Goal: Check status: Check status

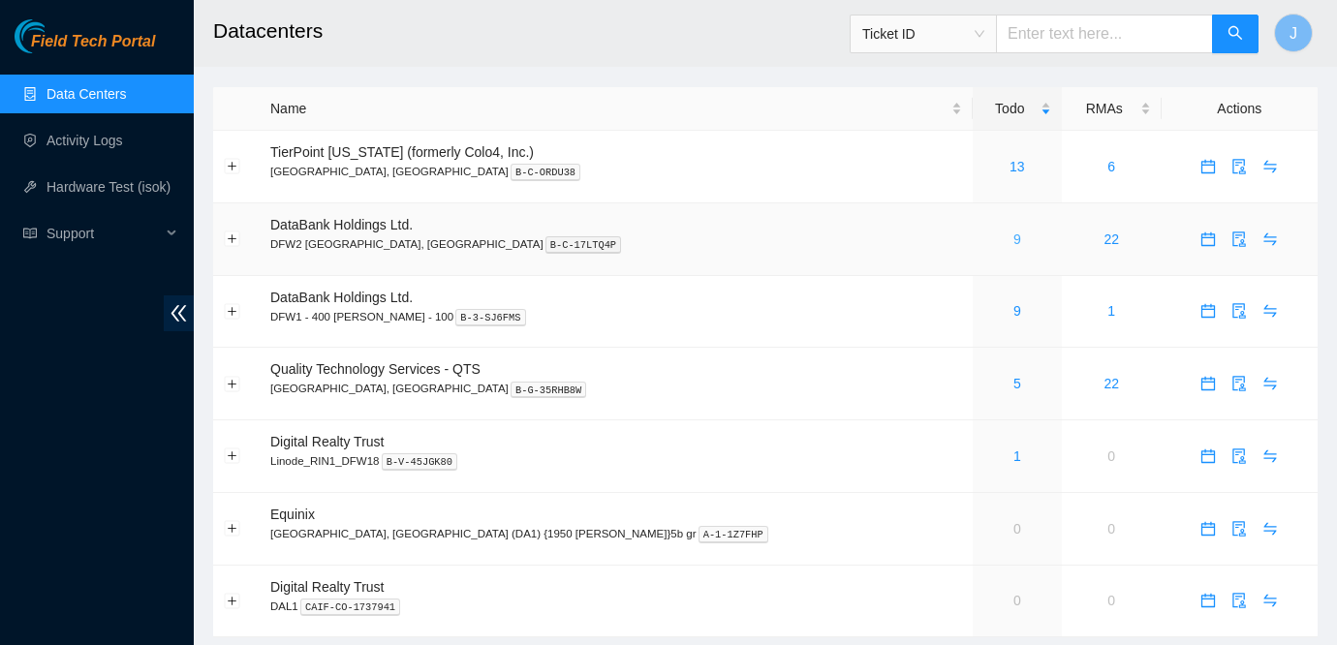
click at [1014, 238] on link "9" at bounding box center [1018, 240] width 8 height 16
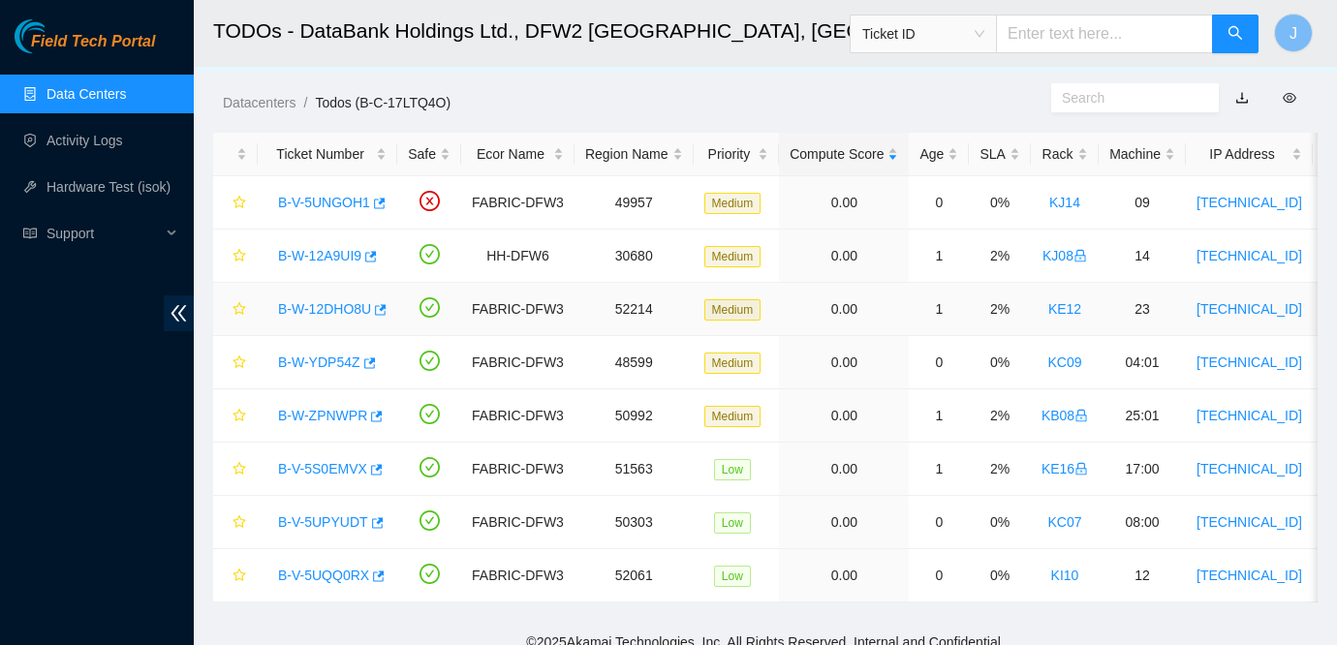
scroll to position [49, 0]
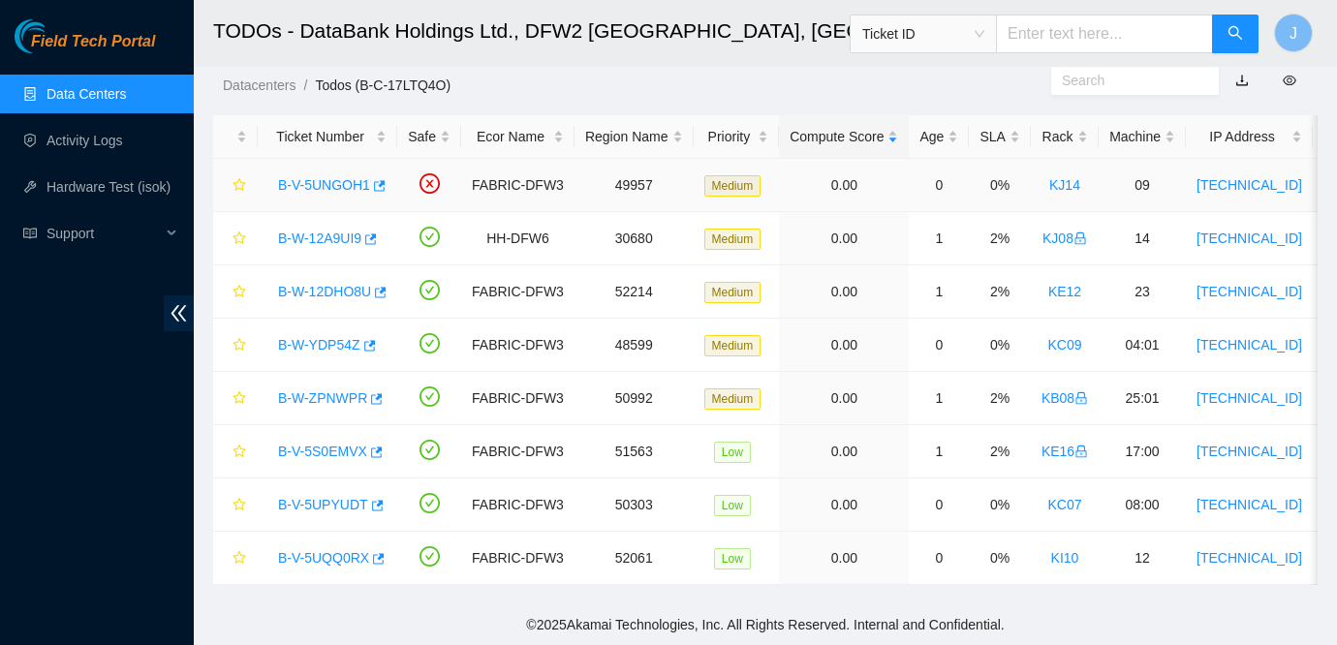
click at [345, 185] on link "B-V-5UNGOH1" at bounding box center [324, 185] width 92 height 16
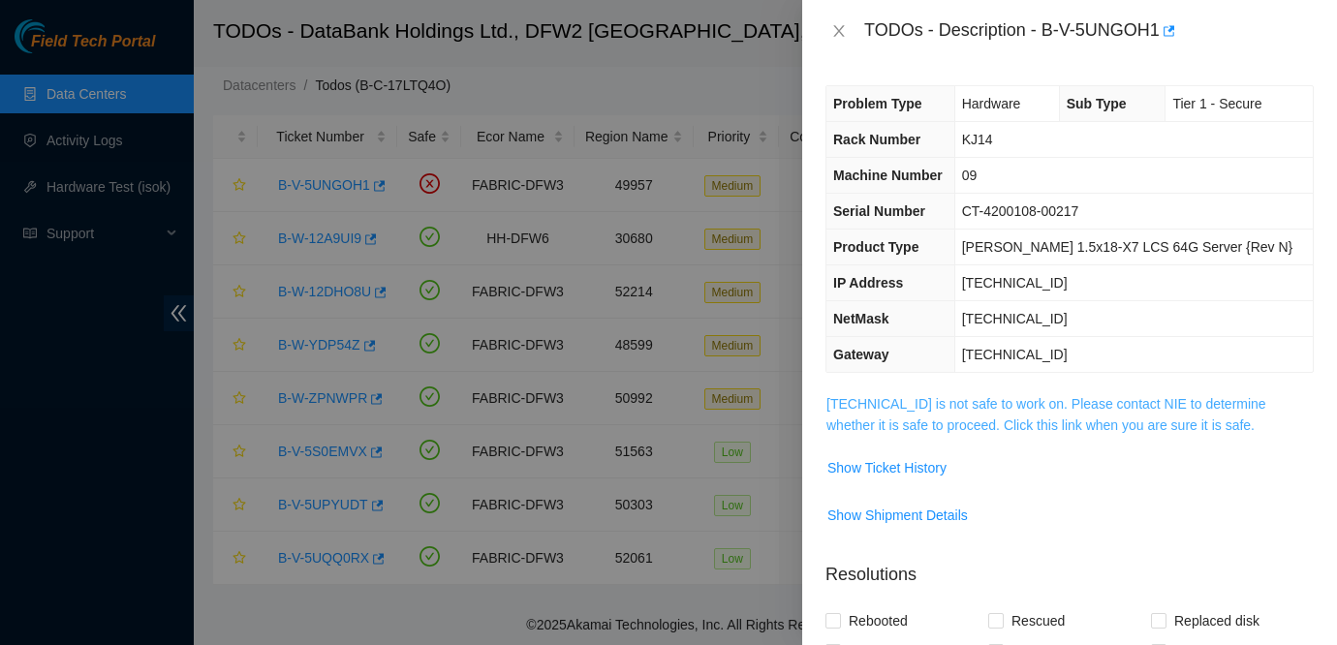
click at [941, 406] on link "[TECHNICAL_ID] is not safe to work on. Please contact NIE to determine whether …" at bounding box center [1047, 414] width 440 height 37
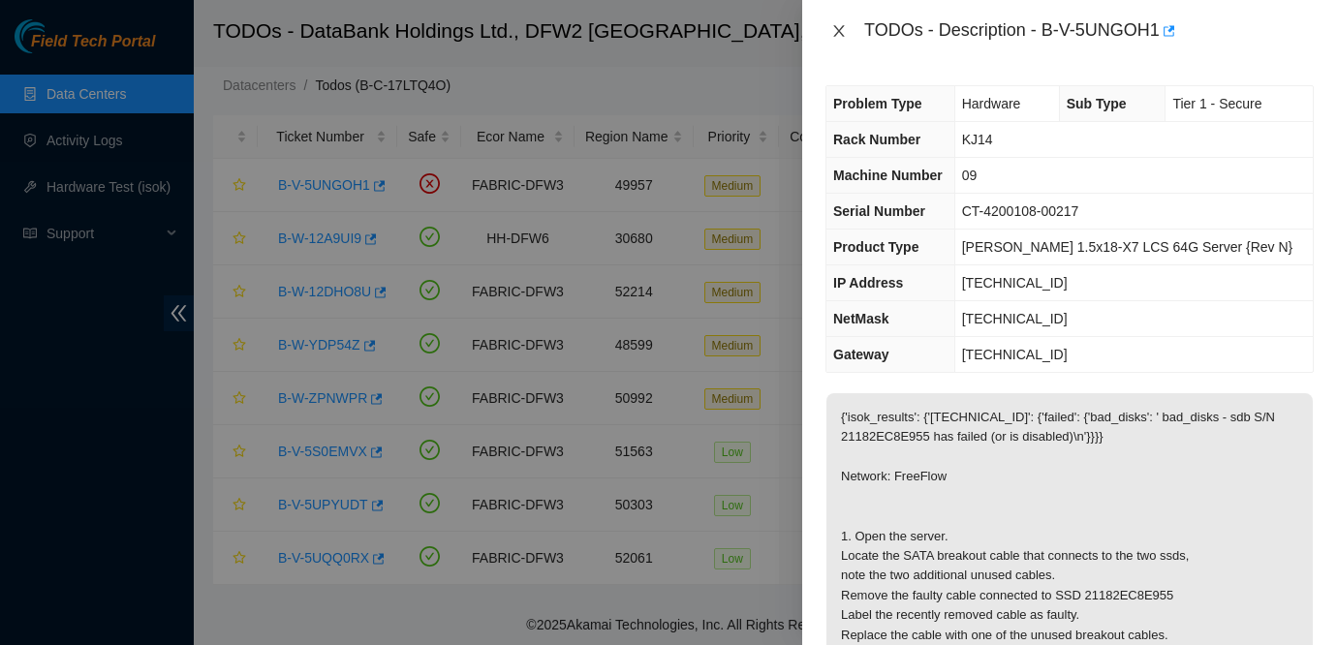
click at [844, 32] on icon "close" at bounding box center [840, 31] width 16 height 16
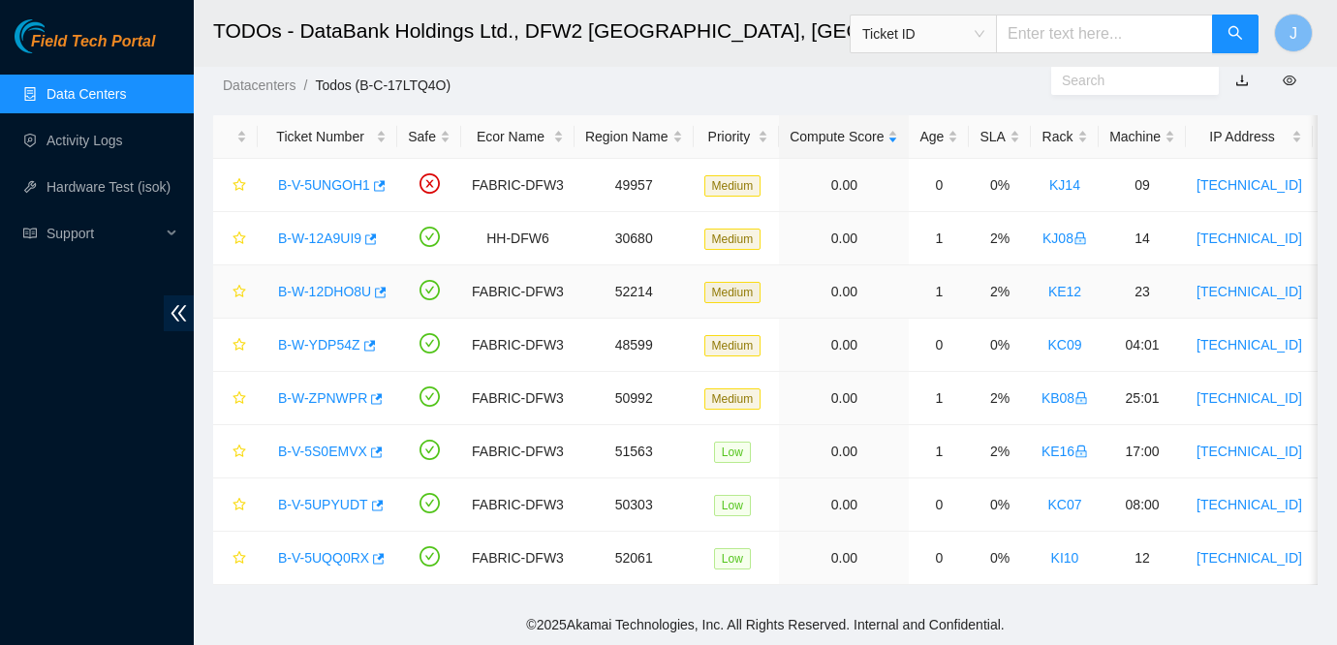
click at [338, 294] on link "B-W-12DHO8U" at bounding box center [324, 292] width 93 height 16
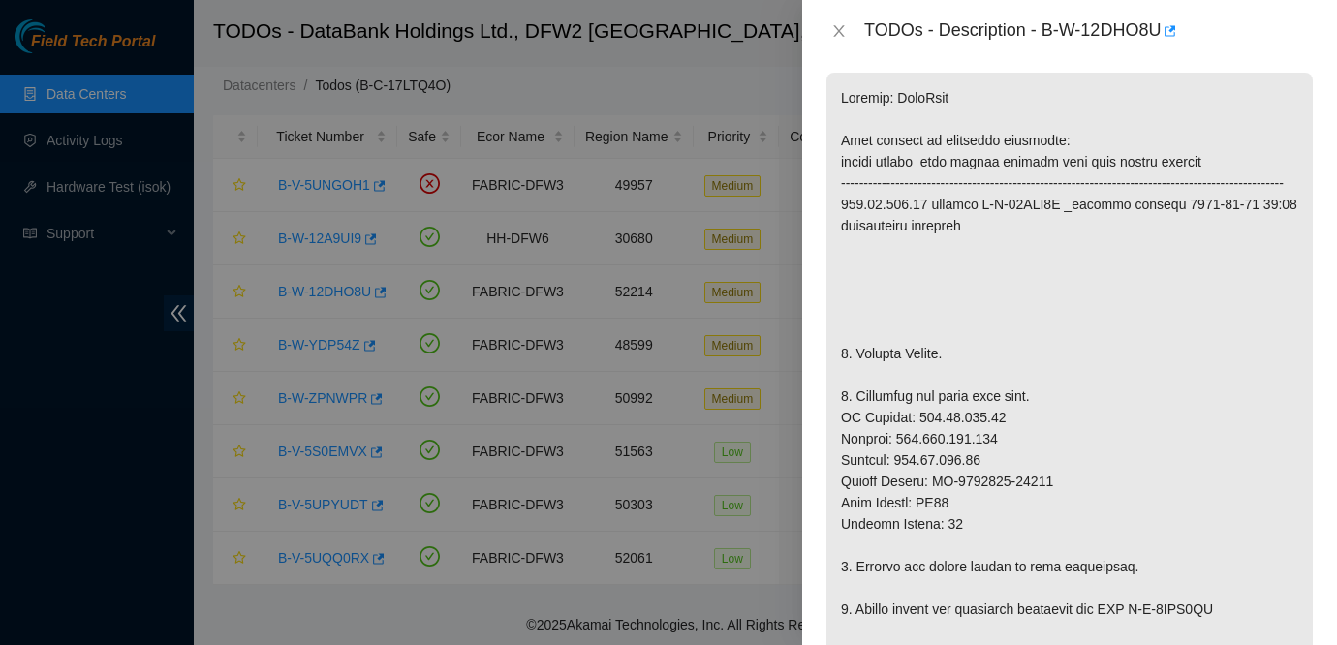
scroll to position [369, 0]
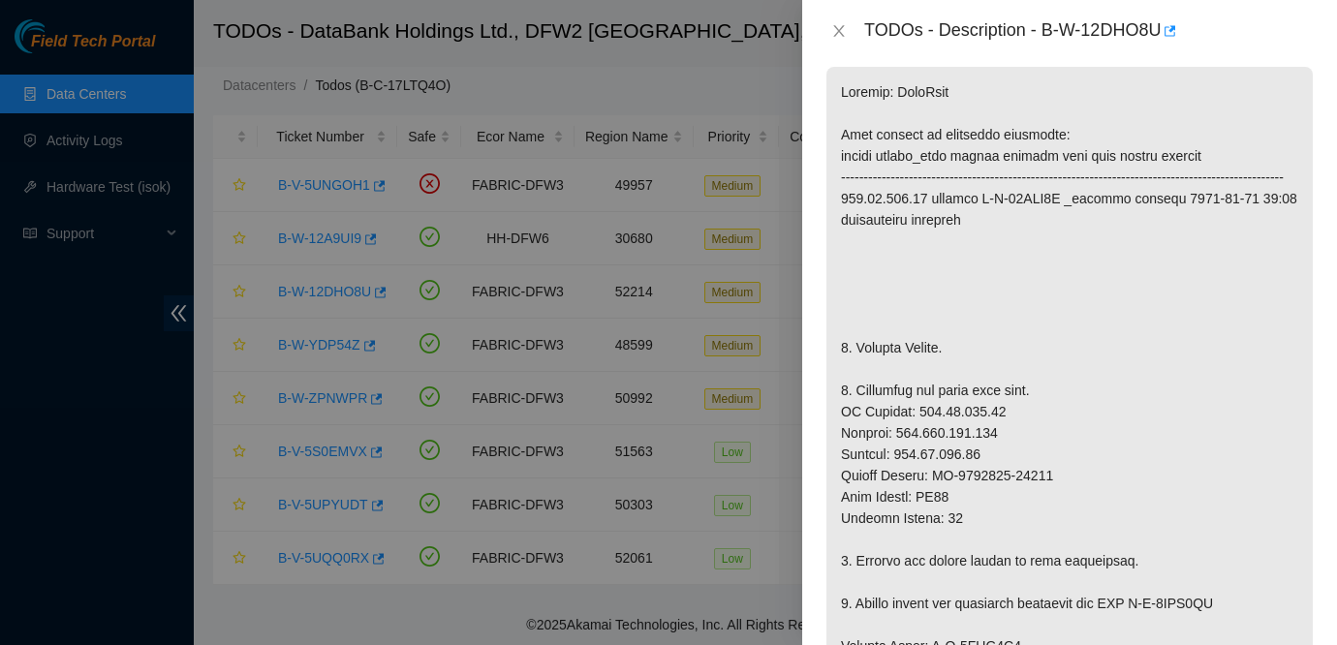
click at [842, 20] on div "TODOs - Description - B-W-12DHO8U" at bounding box center [1070, 31] width 488 height 31
click at [838, 26] on icon "close" at bounding box center [840, 31] width 16 height 16
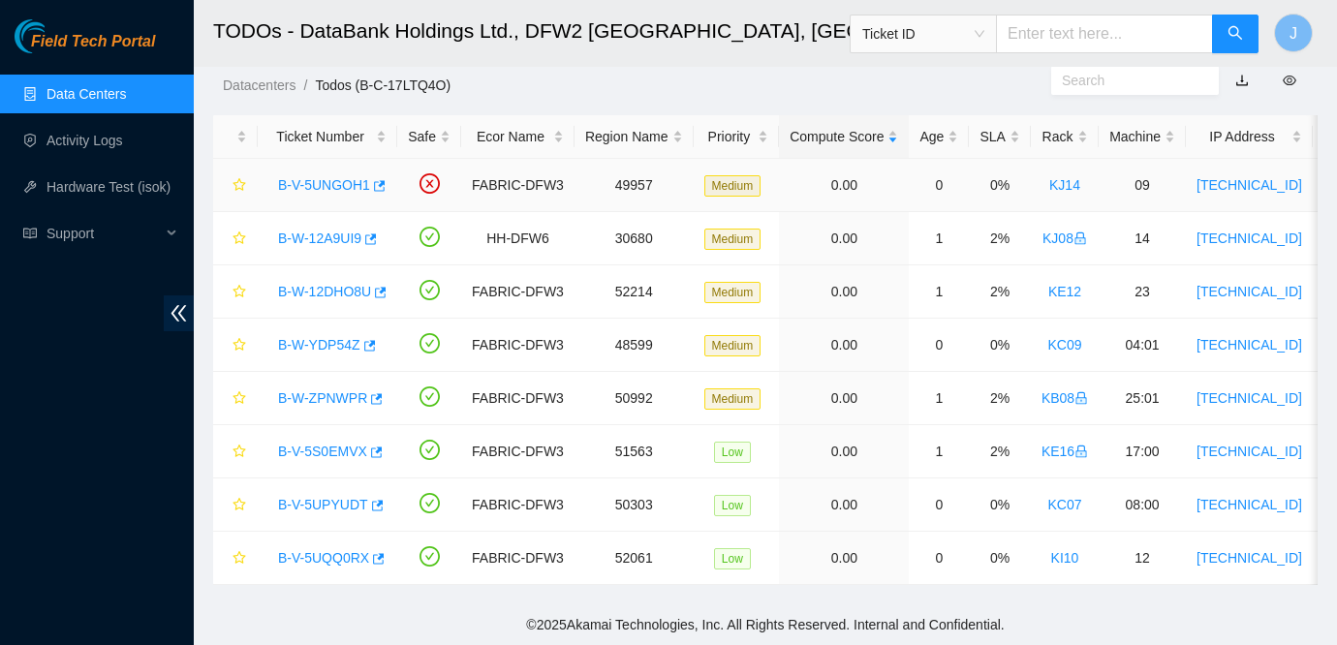
scroll to position [355, 0]
click at [327, 294] on link "B-W-12DHO8U" at bounding box center [324, 292] width 93 height 16
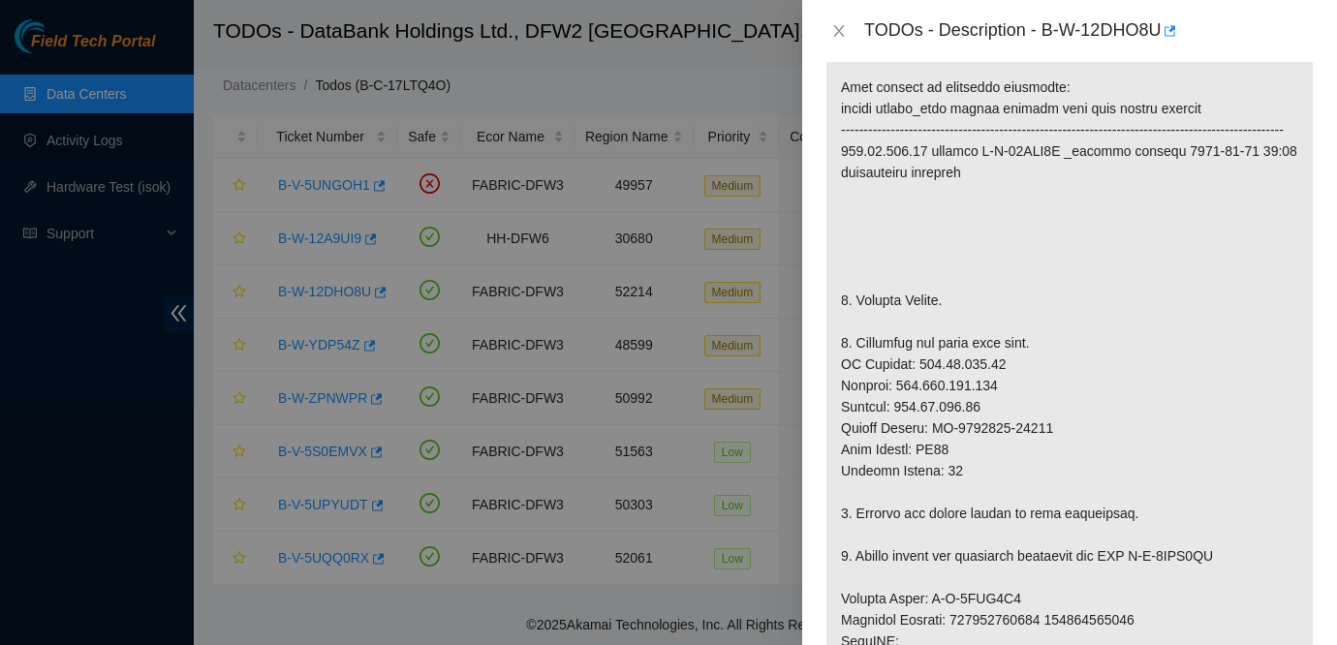
scroll to position [430, 0]
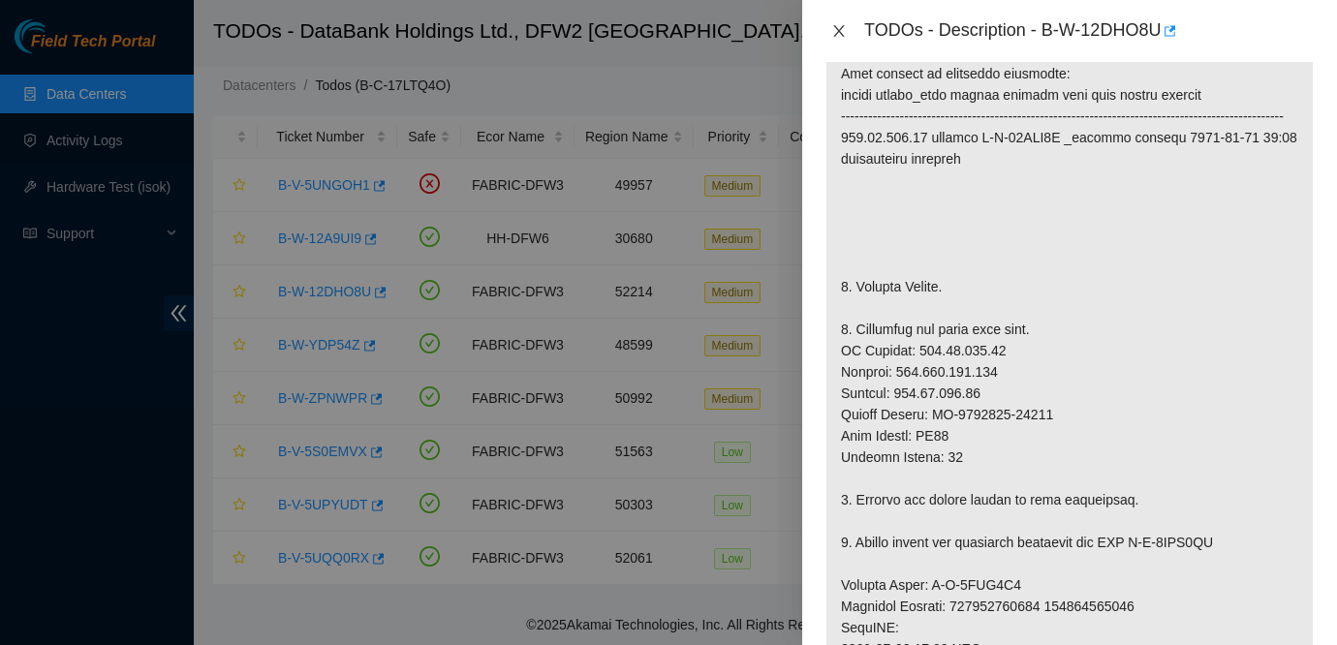
click at [834, 36] on icon "close" at bounding box center [840, 31] width 16 height 16
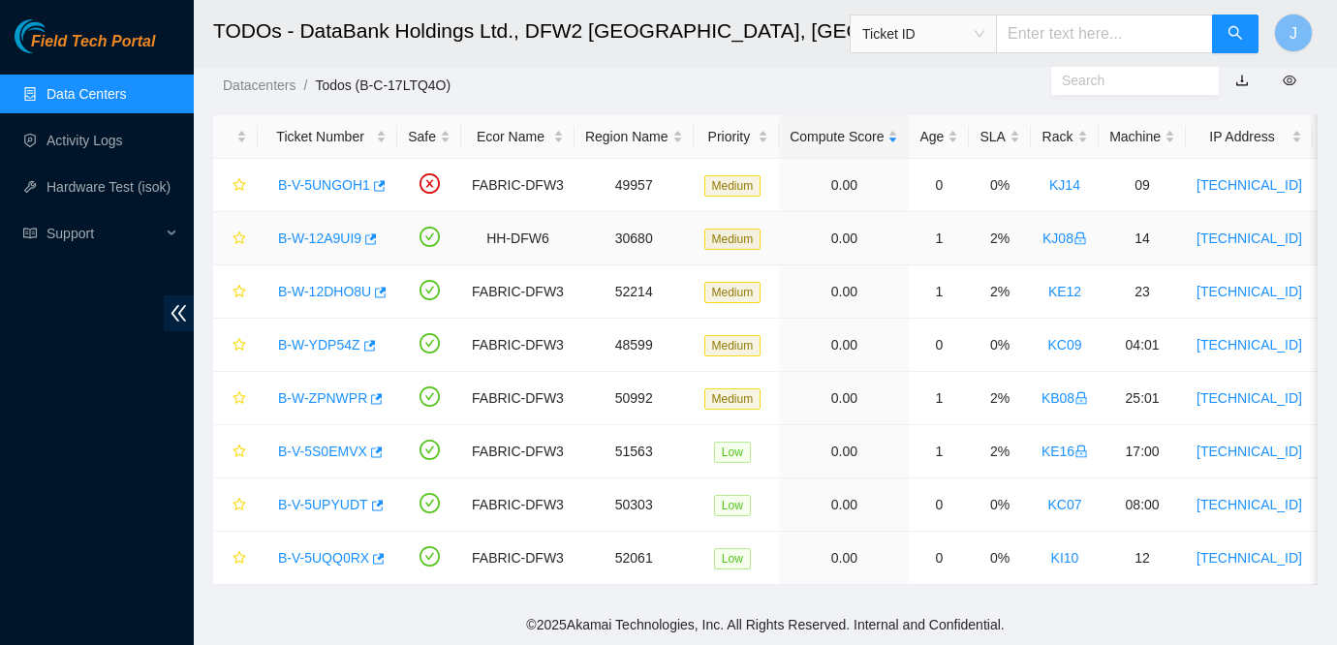
scroll to position [416, 0]
click at [336, 344] on link "B-W-YDP54Z" at bounding box center [319, 345] width 82 height 16
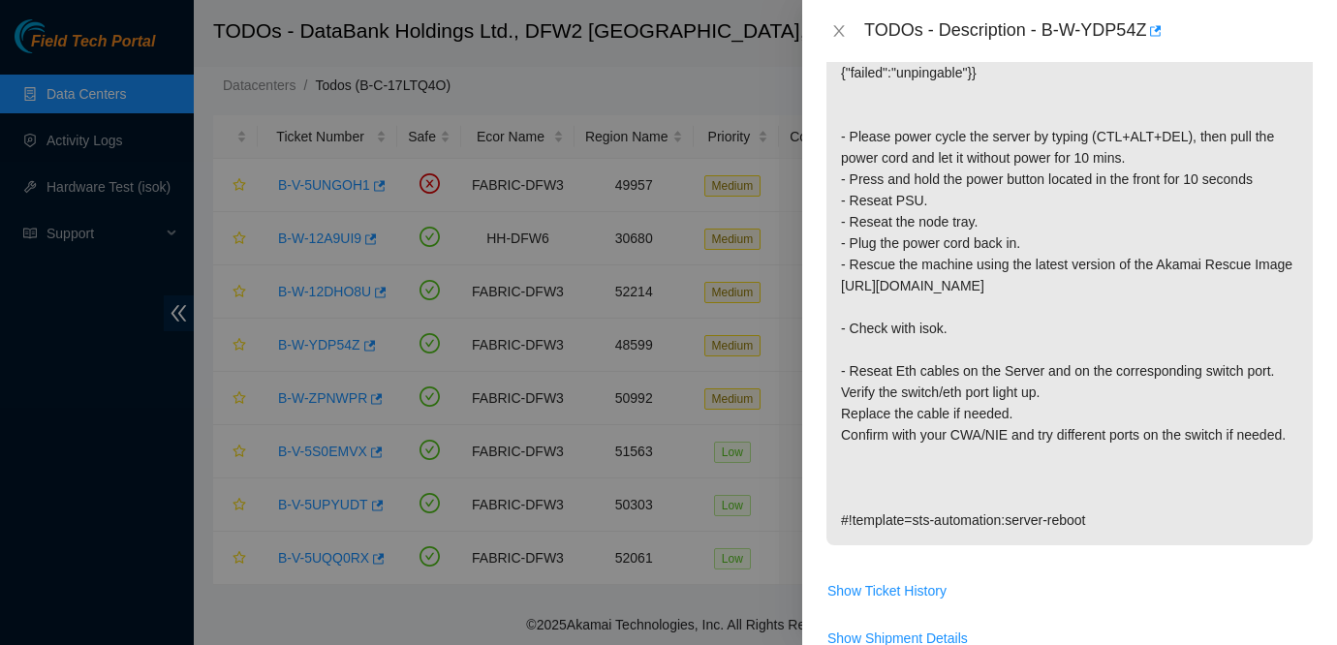
scroll to position [350, 0]
click at [840, 33] on icon "close" at bounding box center [839, 31] width 11 height 12
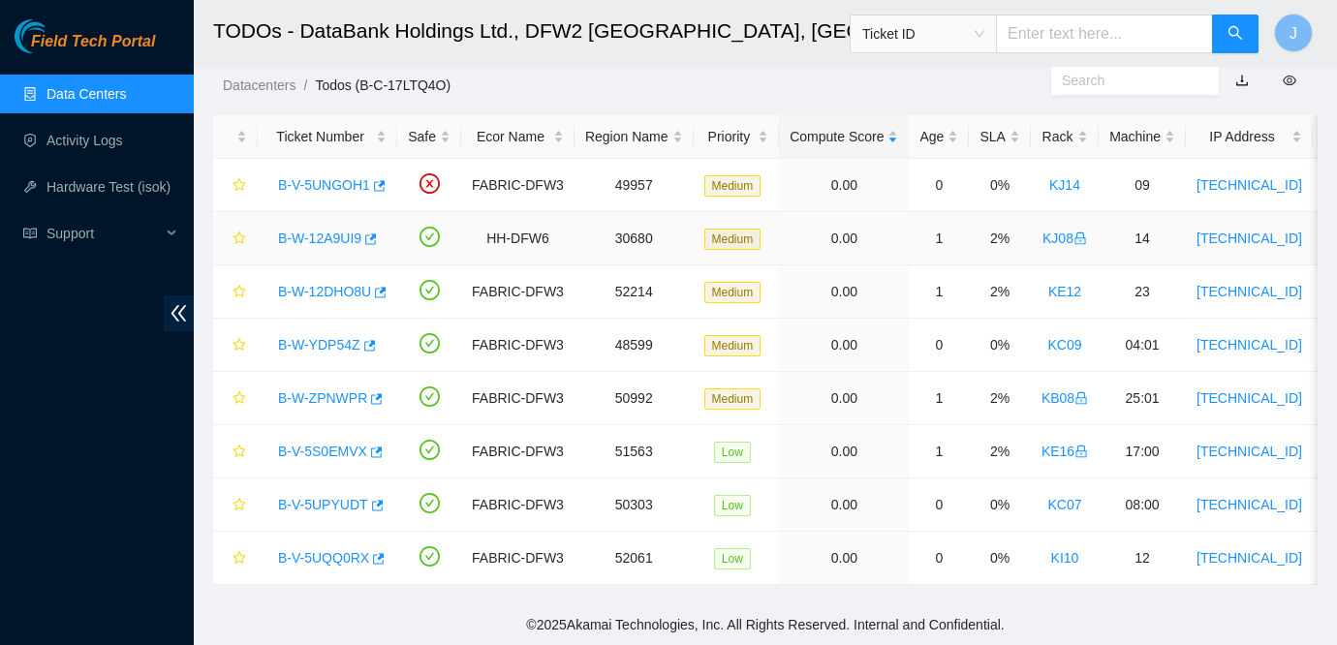
scroll to position [414, 0]
click at [75, 46] on span "Field Tech Portal" at bounding box center [93, 42] width 124 height 18
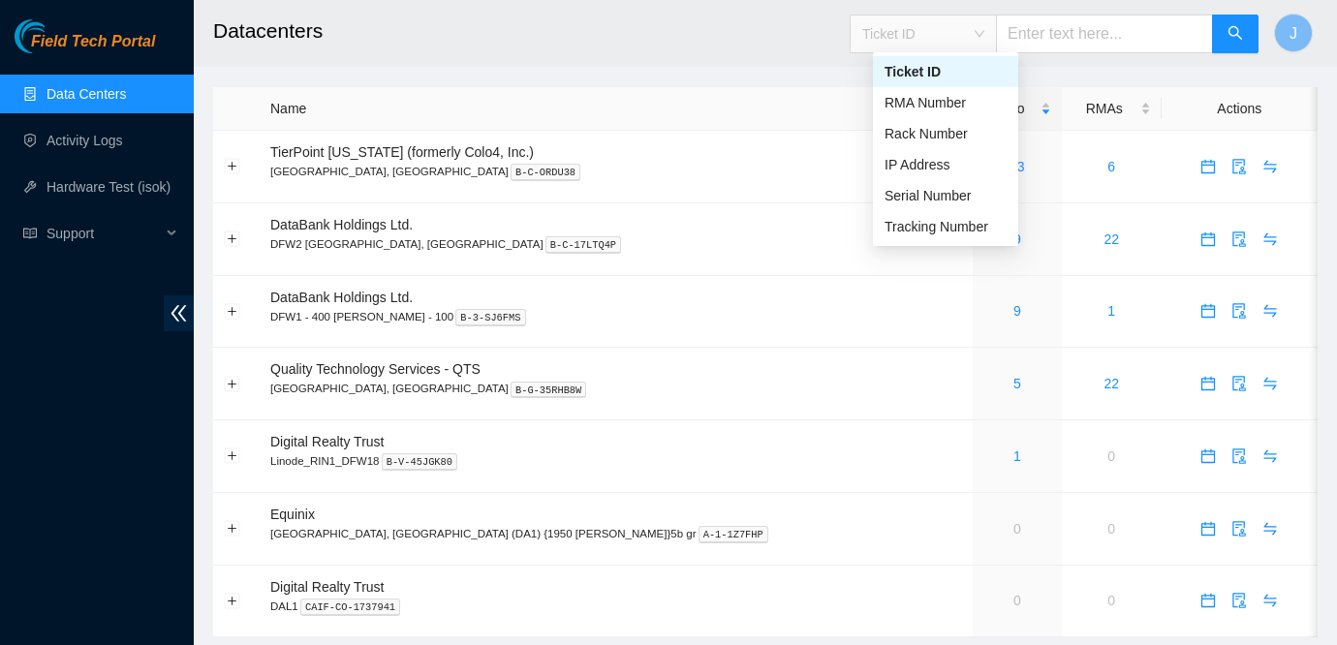
click at [927, 41] on span "Ticket ID" at bounding box center [924, 33] width 122 height 29
click at [932, 230] on div "Tracking Number" at bounding box center [946, 226] width 122 height 21
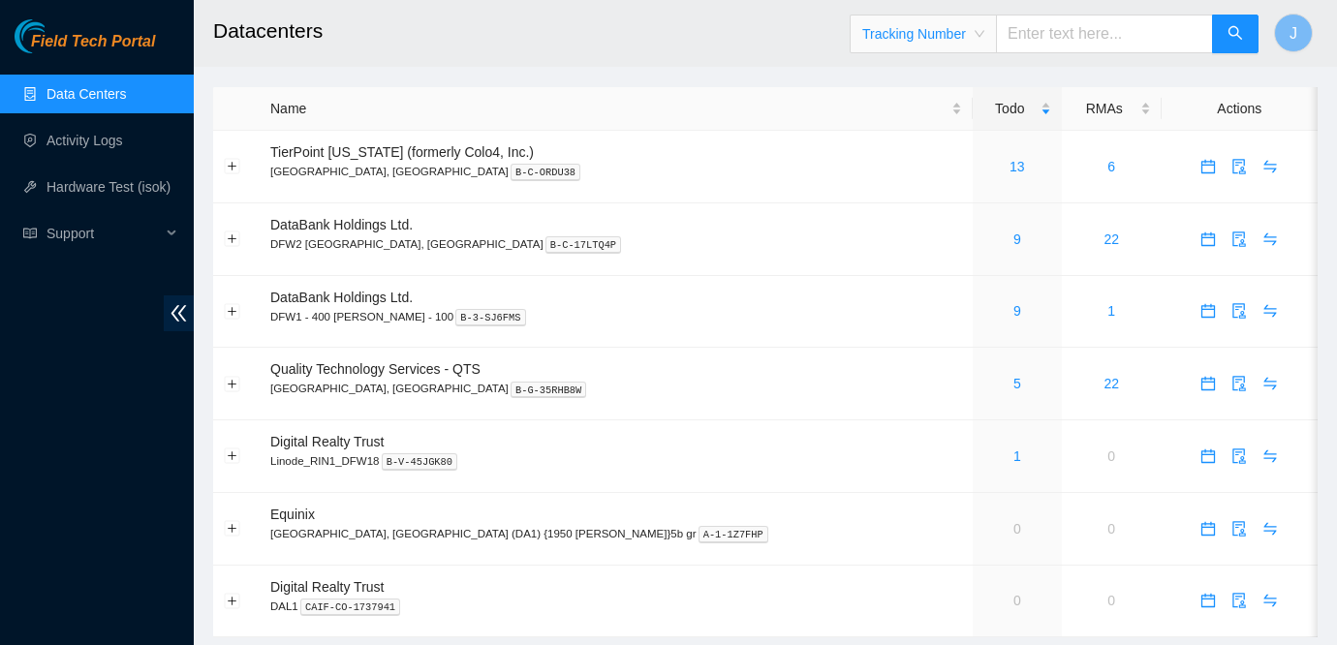
click at [1069, 53] on div "Tracking Number Tracking Number" at bounding box center [1055, 34] width 410 height 62
click at [1074, 34] on input "text" at bounding box center [1104, 34] width 217 height 39
type input "739263645961"
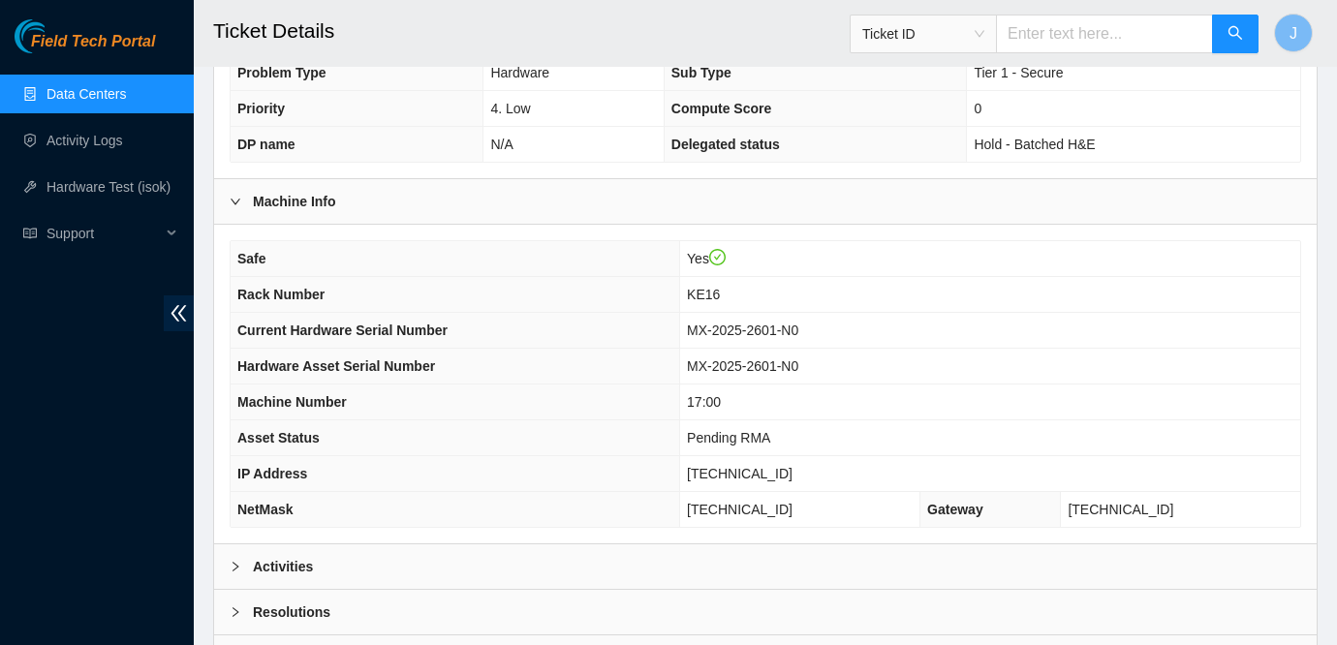
scroll to position [446, 0]
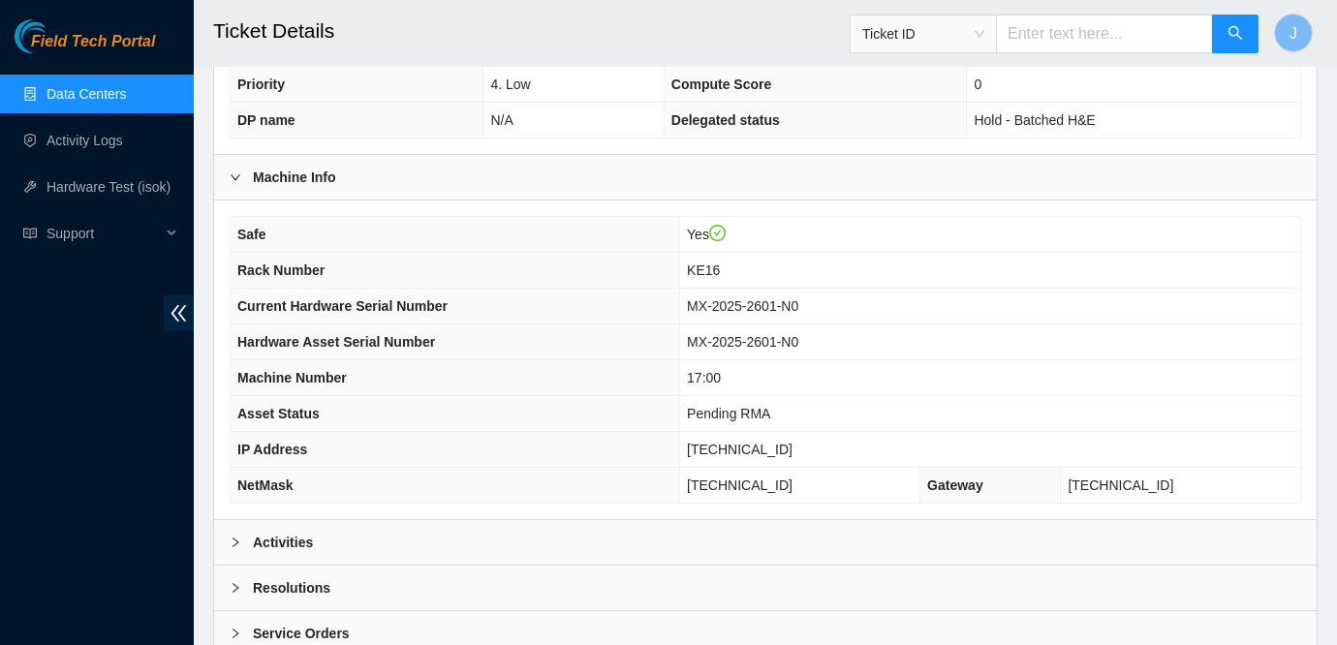
click at [126, 86] on link "Data Centers" at bounding box center [86, 94] width 79 height 16
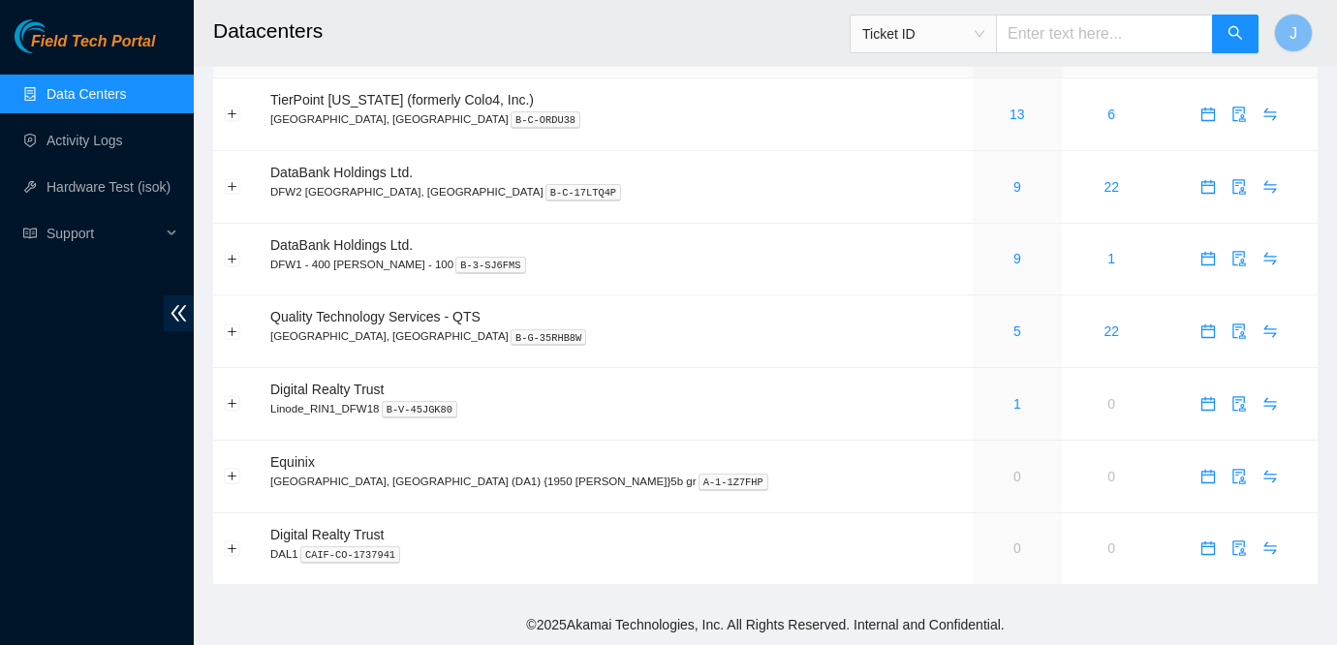
scroll to position [51, 0]
click at [1014, 183] on link "9" at bounding box center [1018, 188] width 8 height 16
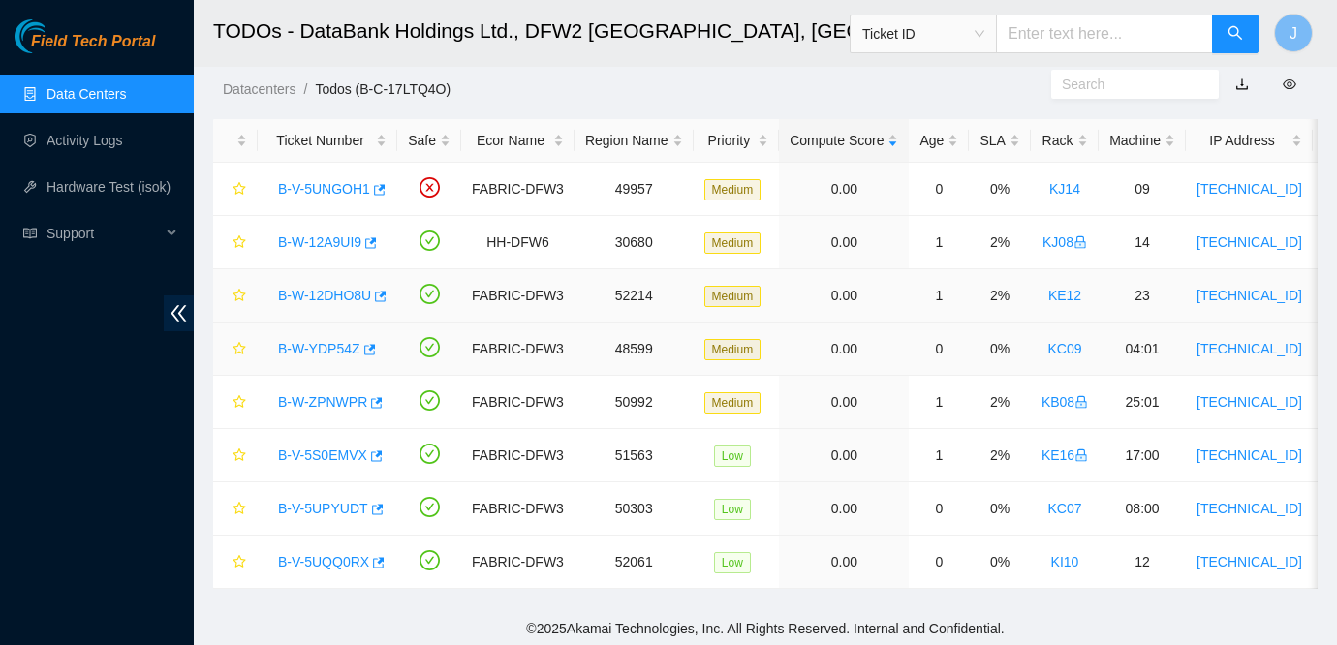
scroll to position [49, 0]
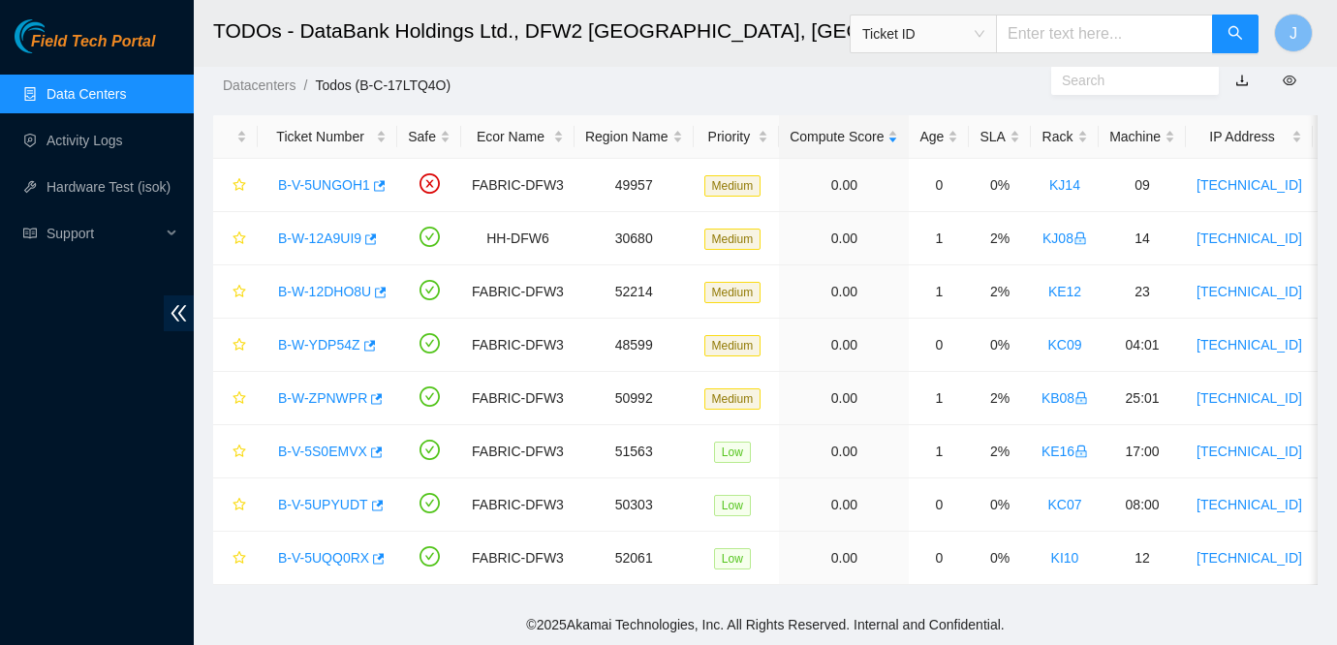
click at [939, 38] on span "Ticket ID" at bounding box center [924, 33] width 122 height 29
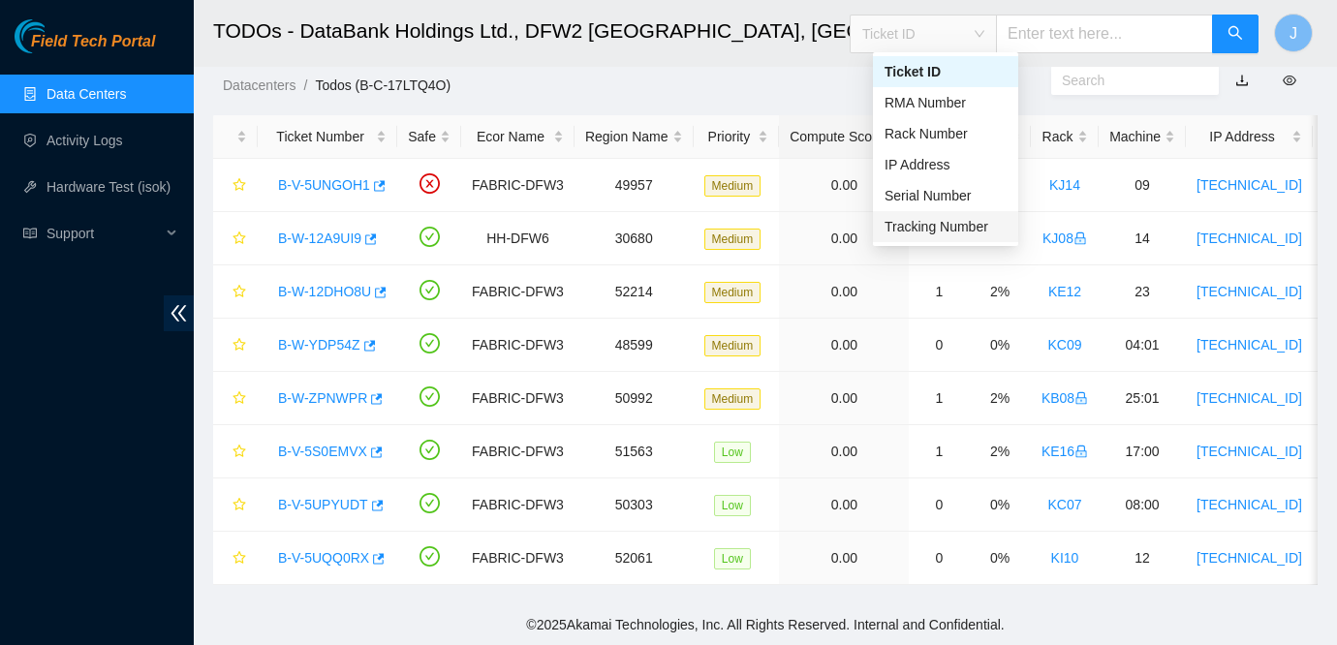
click at [907, 232] on div "Tracking Number" at bounding box center [946, 226] width 122 height 21
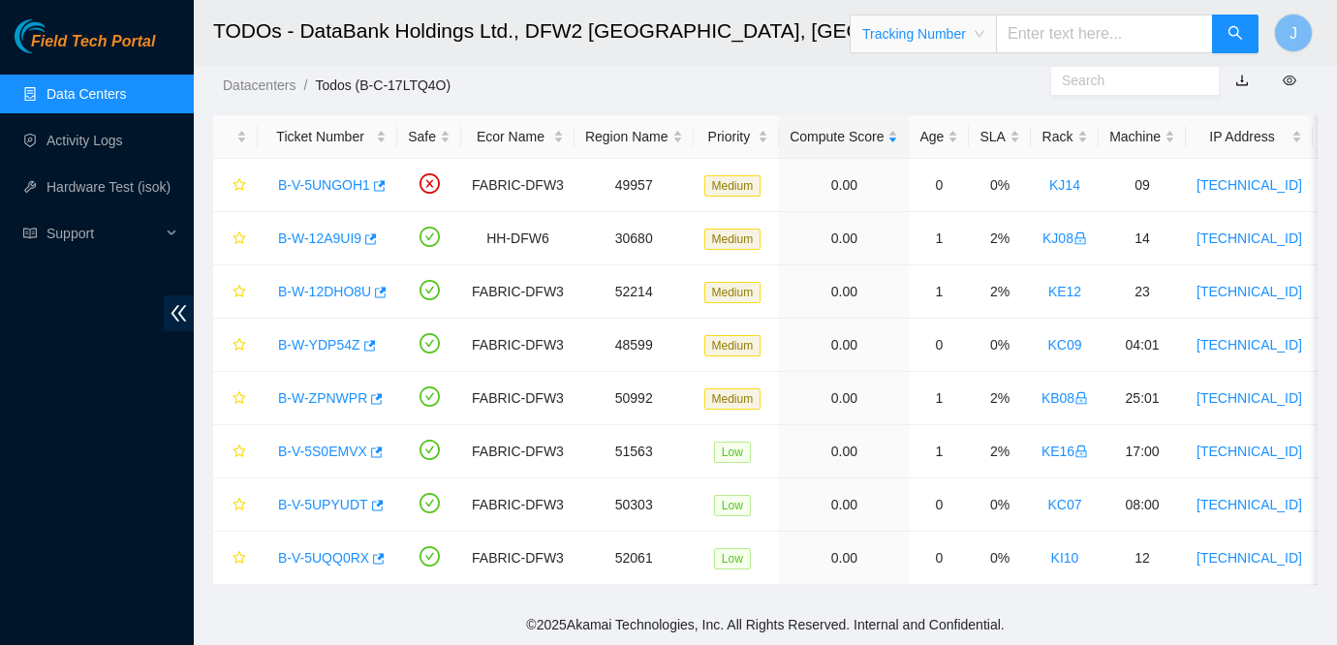
click at [1088, 39] on input "text" at bounding box center [1104, 34] width 217 height 39
type input "739263646111"
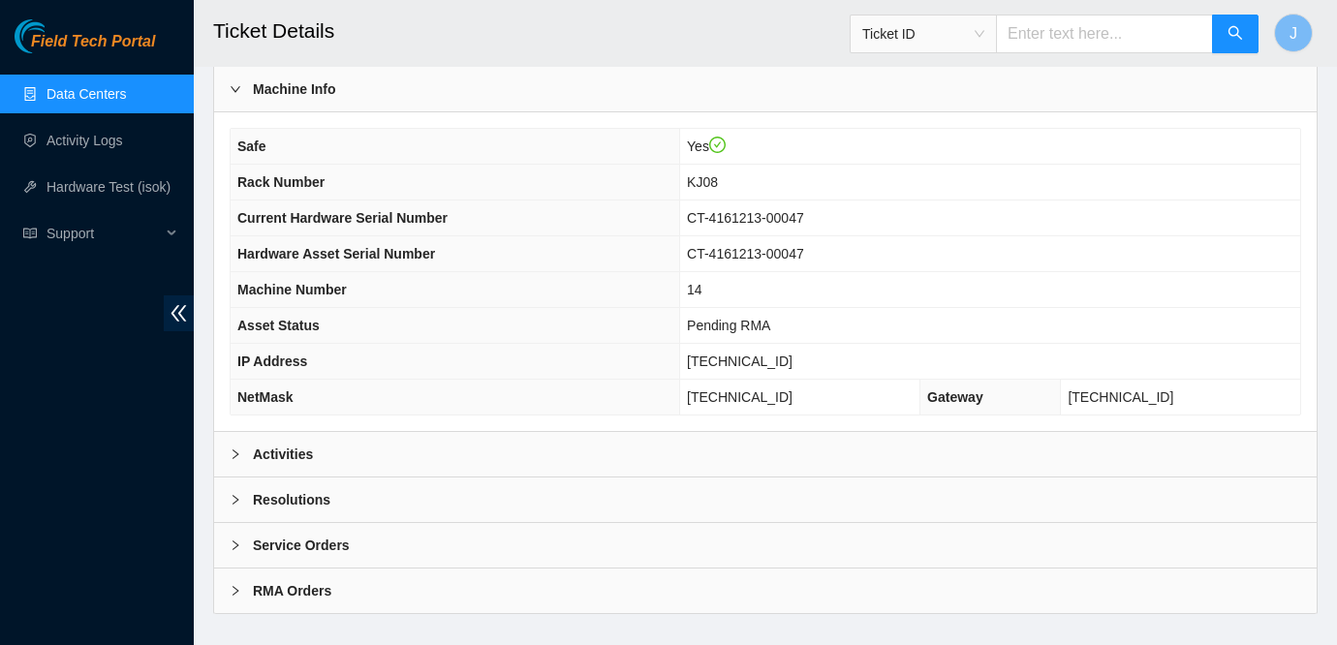
scroll to position [548, 0]
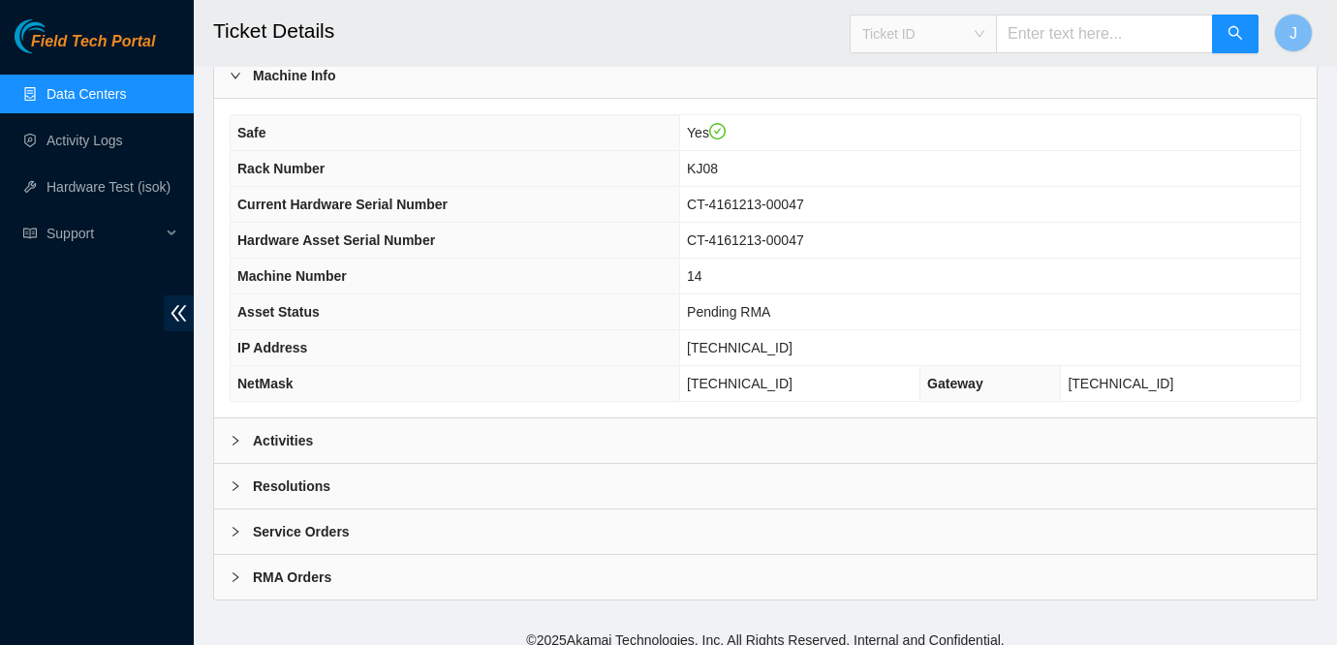
click at [985, 41] on span "Ticket ID" at bounding box center [924, 33] width 122 height 29
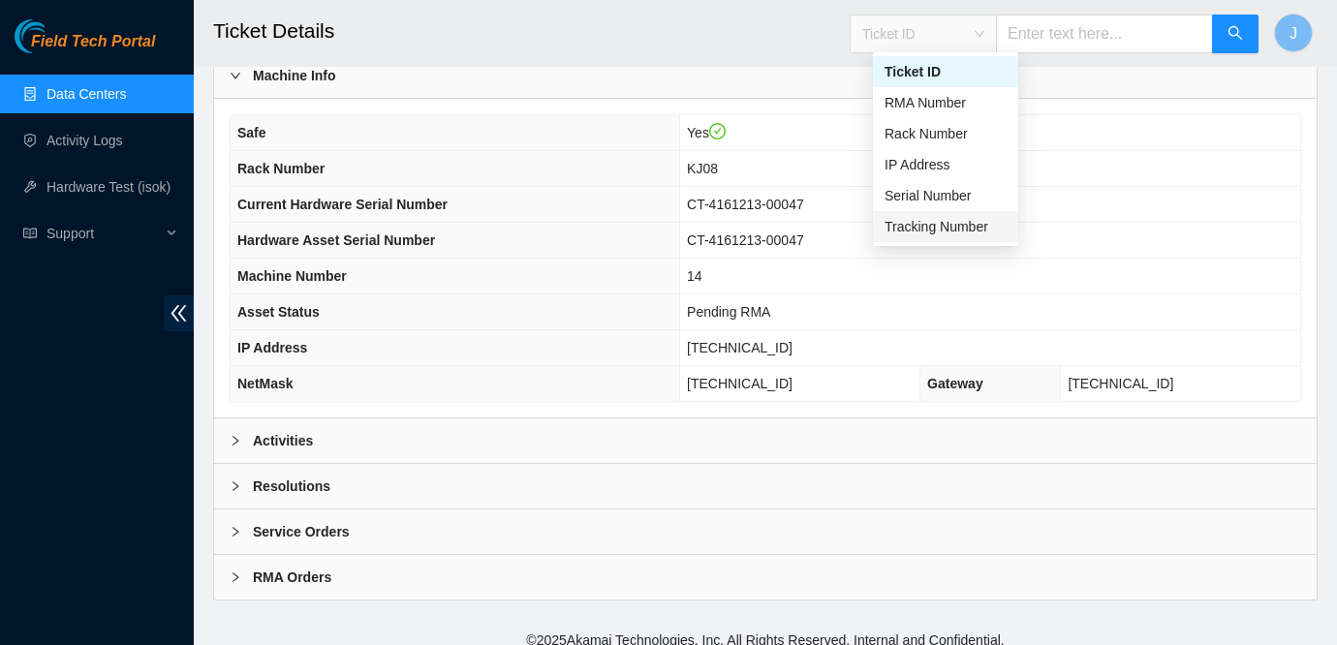
click at [966, 229] on div "Tracking Number" at bounding box center [946, 226] width 122 height 21
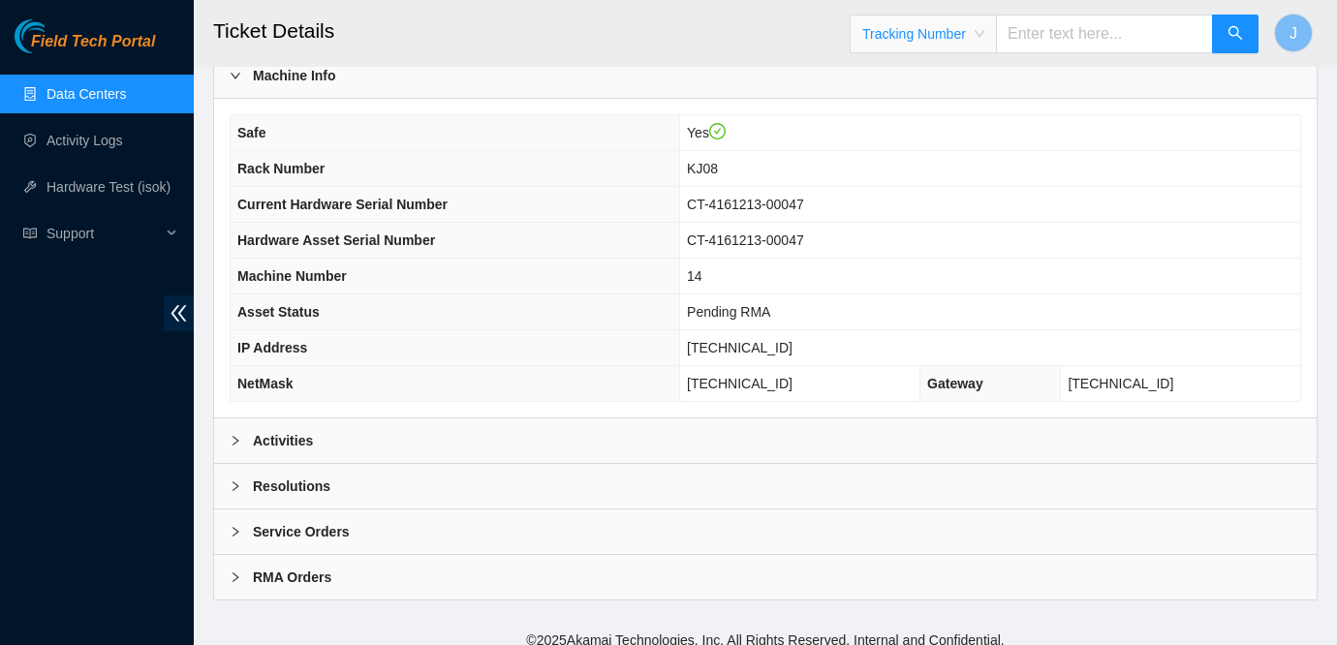
click at [1045, 36] on input "text" at bounding box center [1104, 34] width 217 height 39
type input "739263645983"
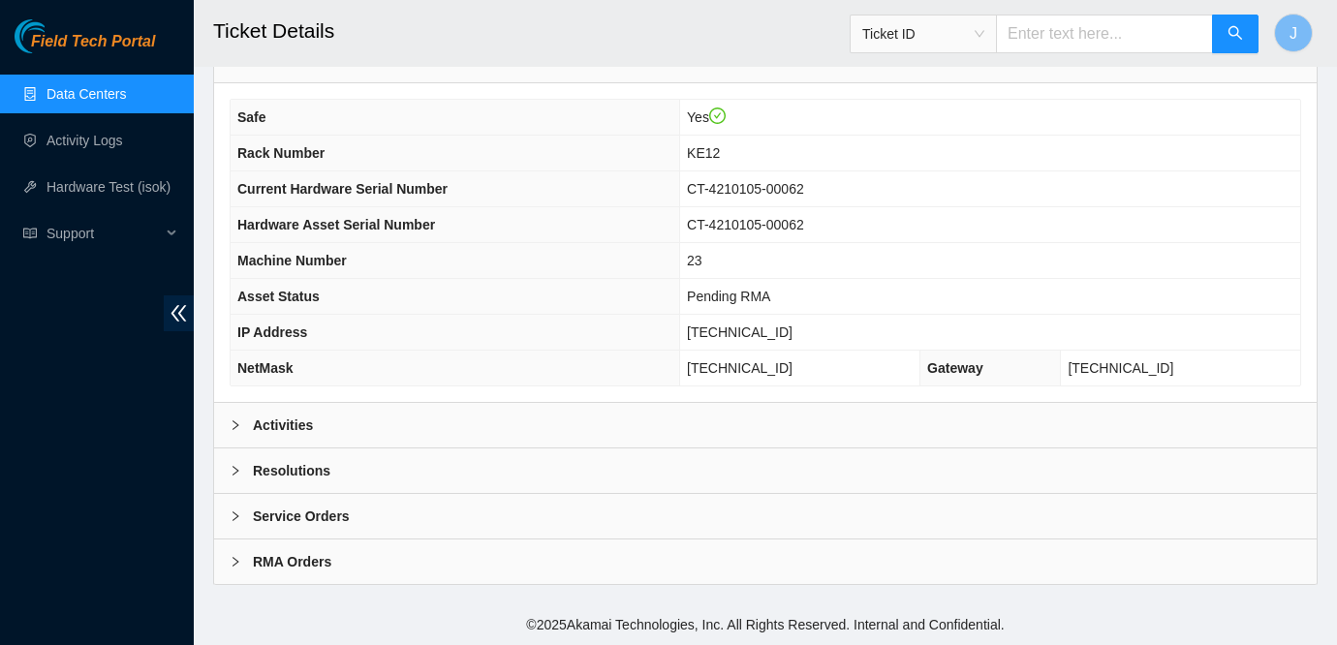
scroll to position [584, 0]
click at [964, 30] on span "Ticket ID" at bounding box center [924, 33] width 122 height 29
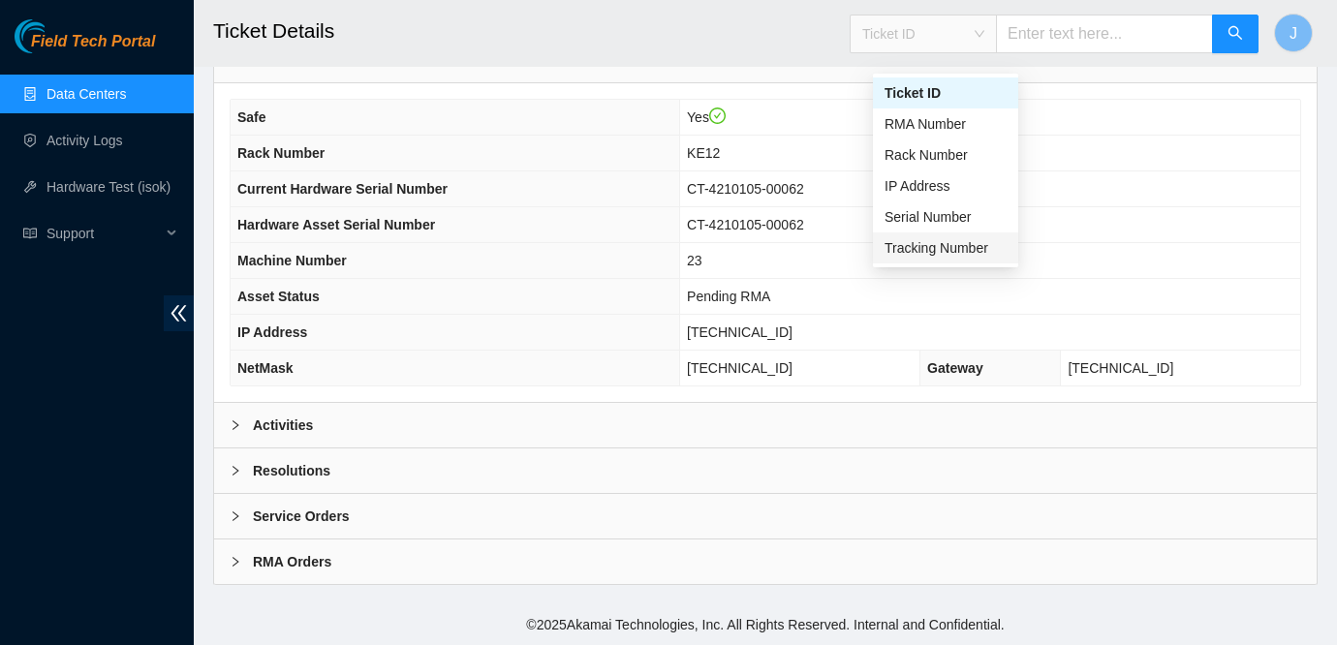
click at [940, 237] on div "Tracking Number" at bounding box center [946, 247] width 122 height 21
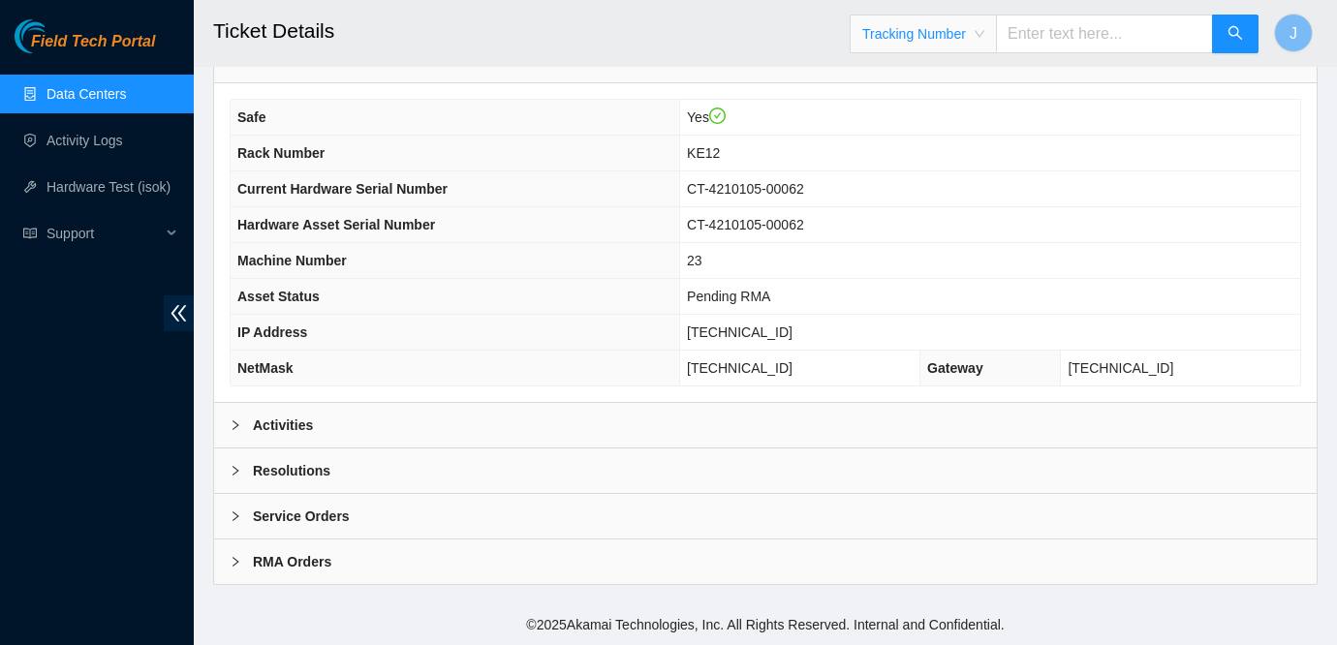
click at [1096, 30] on input "text" at bounding box center [1104, 34] width 217 height 39
type input "739263645940"
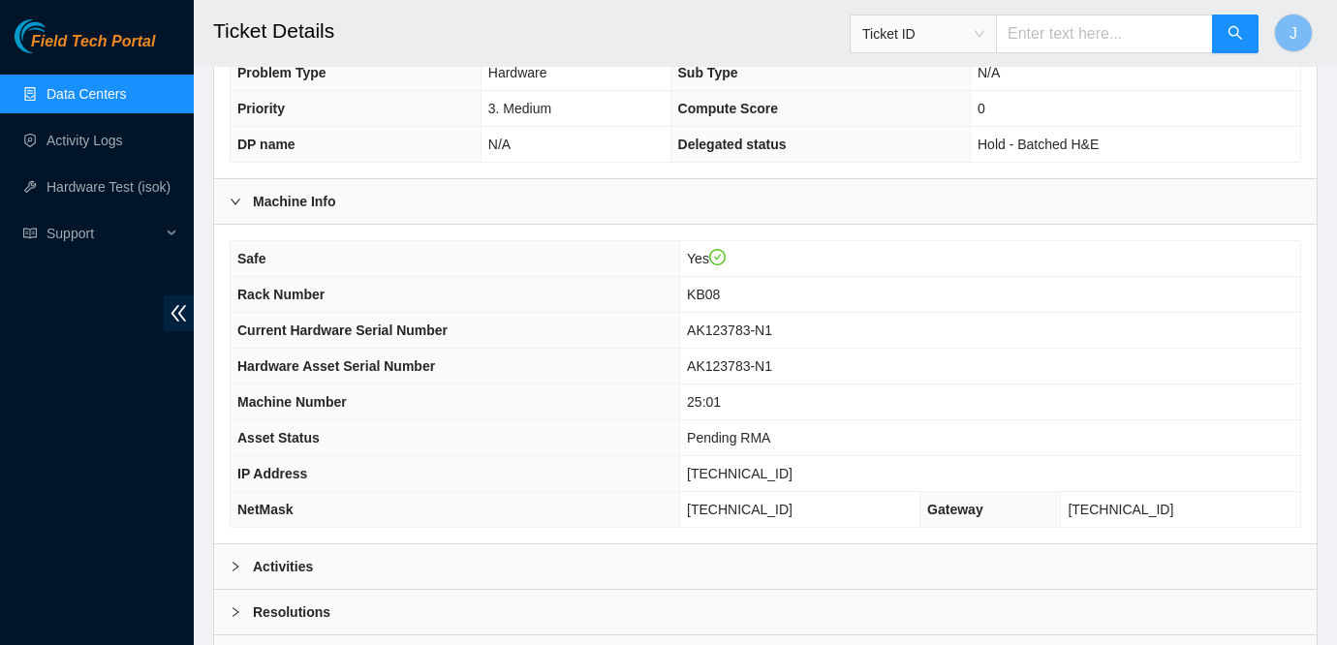
scroll to position [420, 0]
click at [142, 41] on span "Field Tech Portal" at bounding box center [93, 42] width 124 height 18
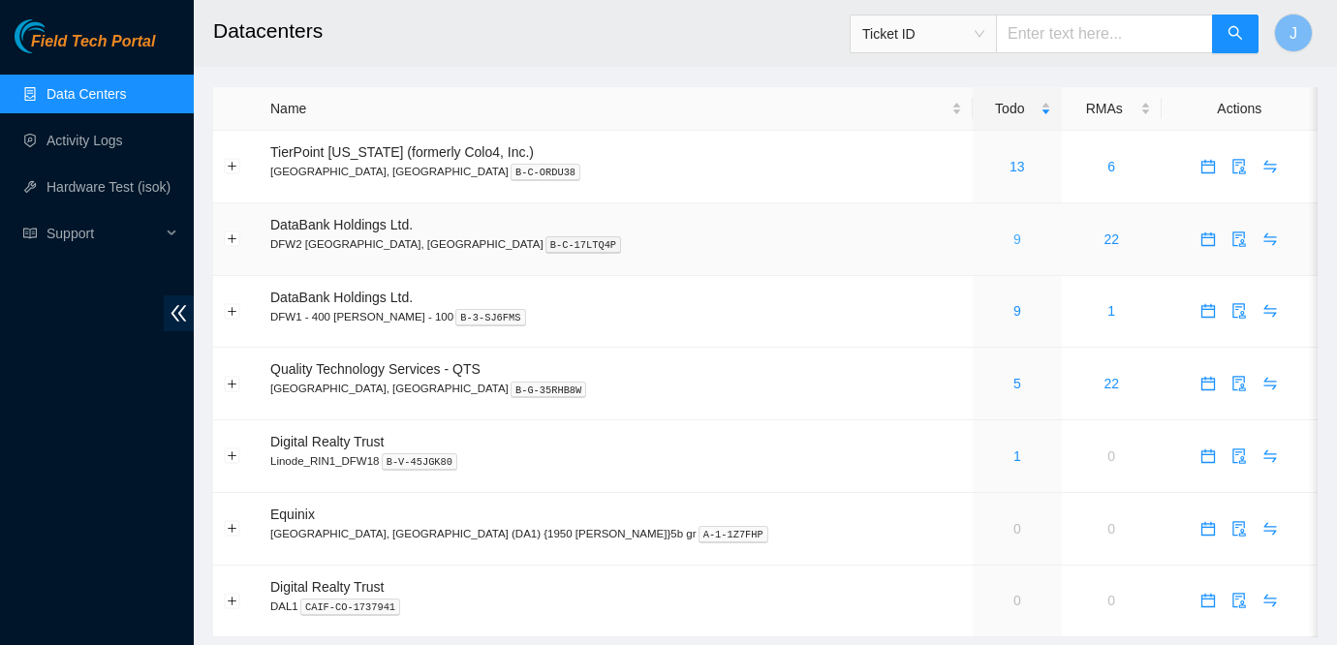
click at [1014, 237] on link "9" at bounding box center [1018, 240] width 8 height 16
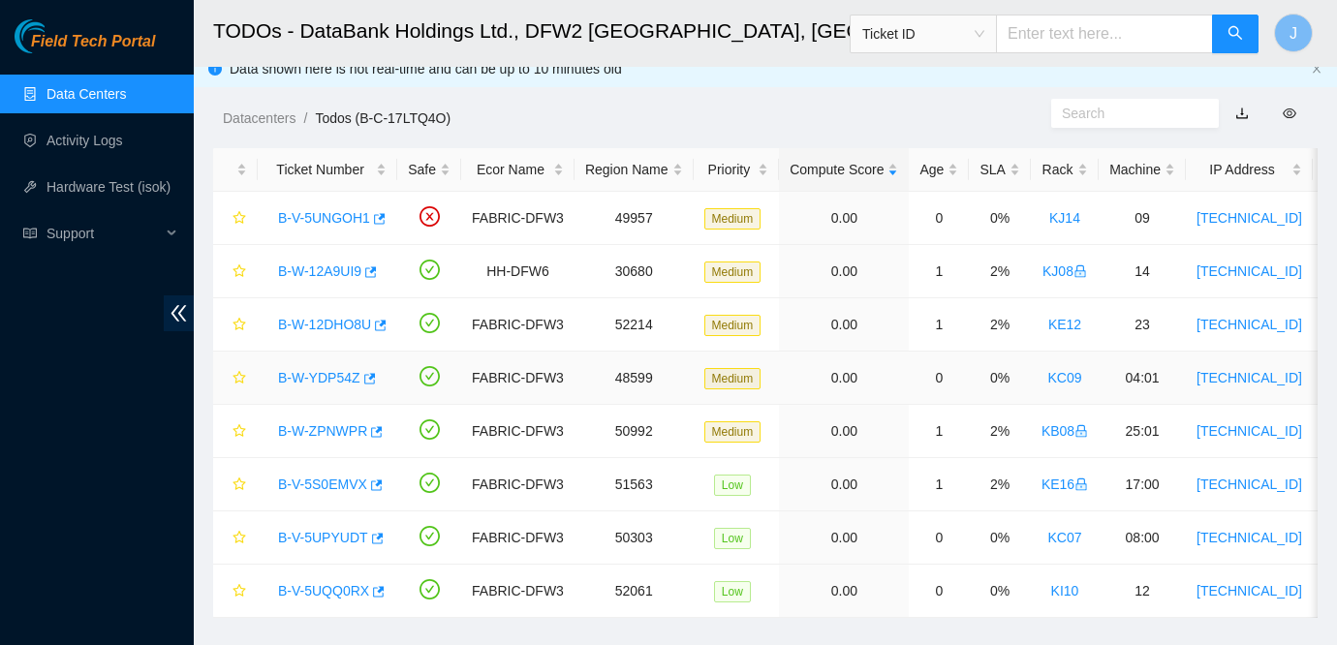
scroll to position [17, 0]
click at [333, 328] on link "B-W-12DHO8U" at bounding box center [324, 324] width 93 height 16
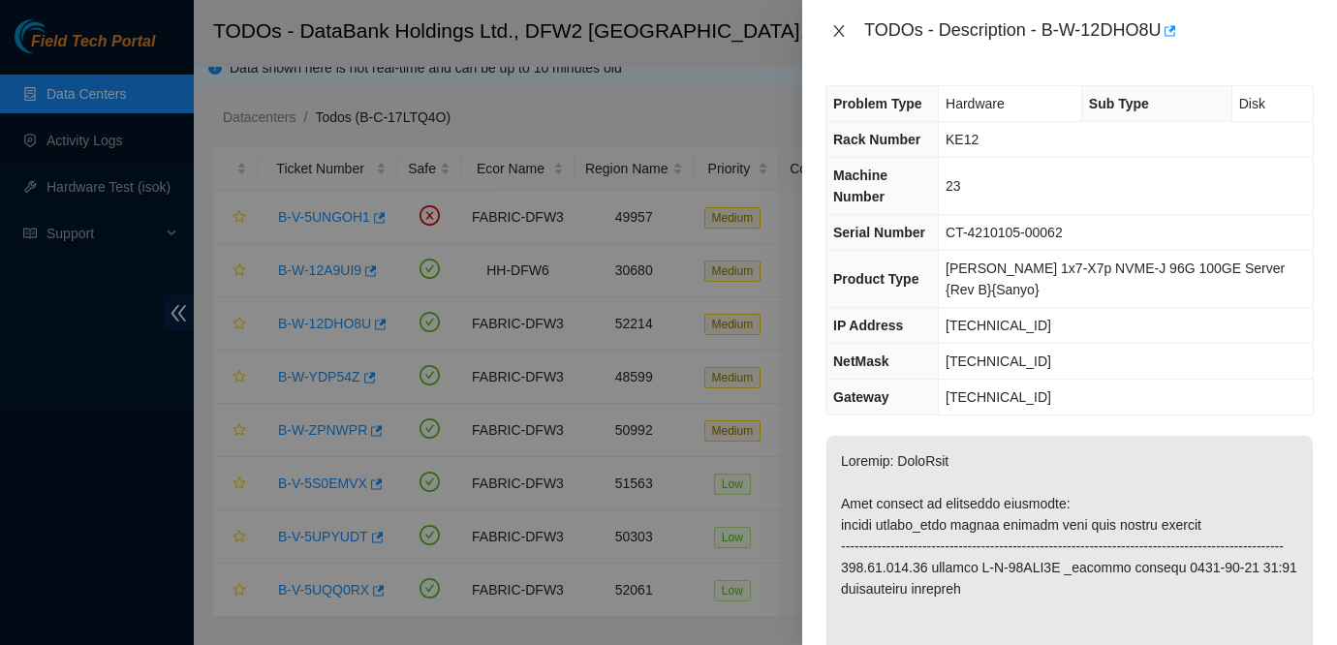
click at [834, 29] on icon "close" at bounding box center [840, 31] width 16 height 16
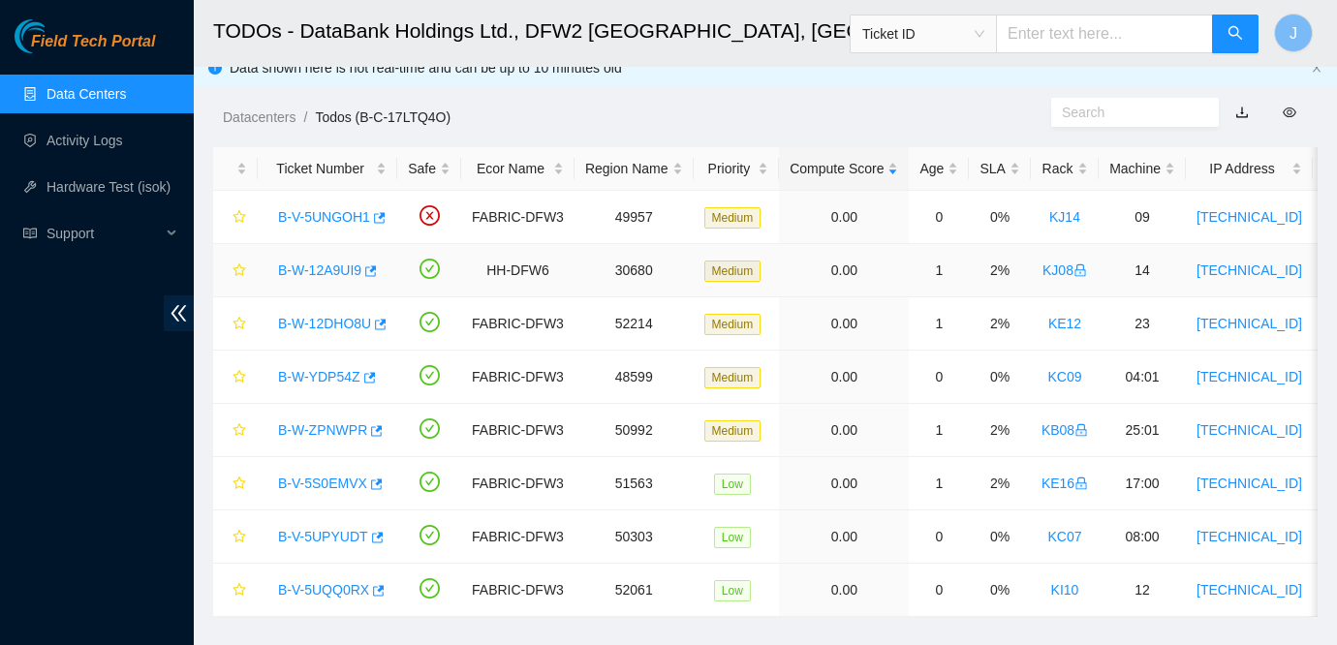
scroll to position [49, 0]
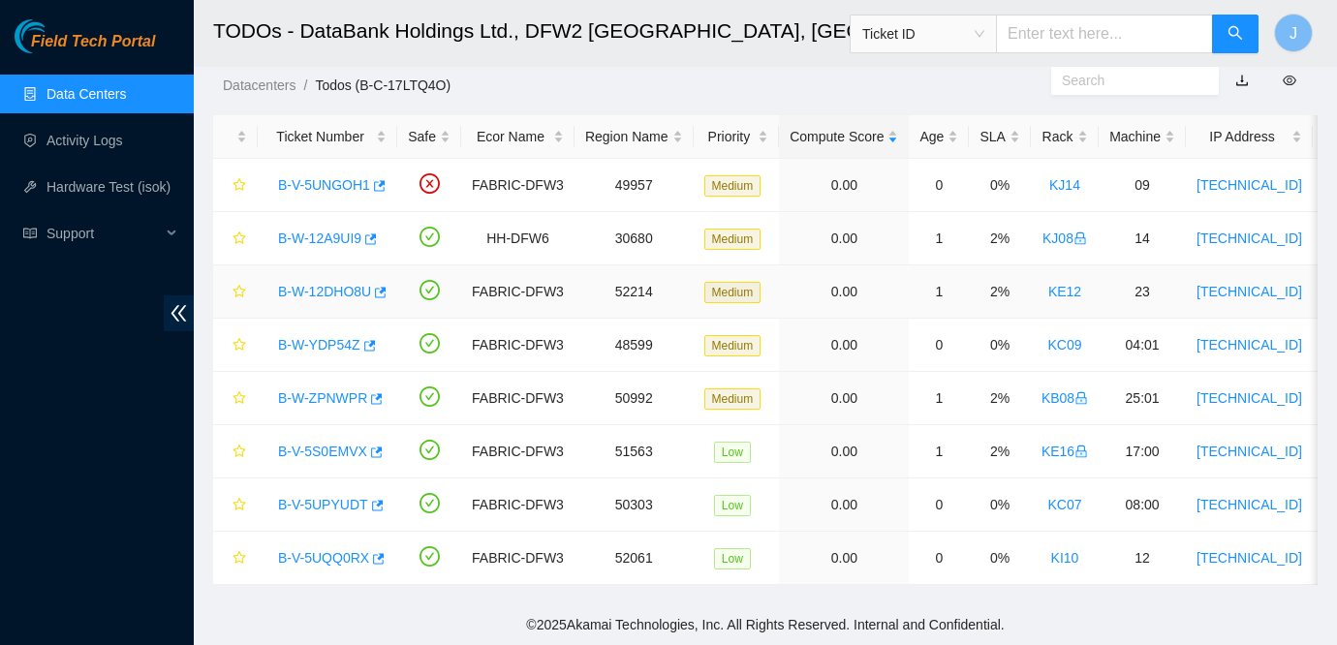
click at [358, 289] on link "B-W-12DHO8U" at bounding box center [324, 292] width 93 height 16
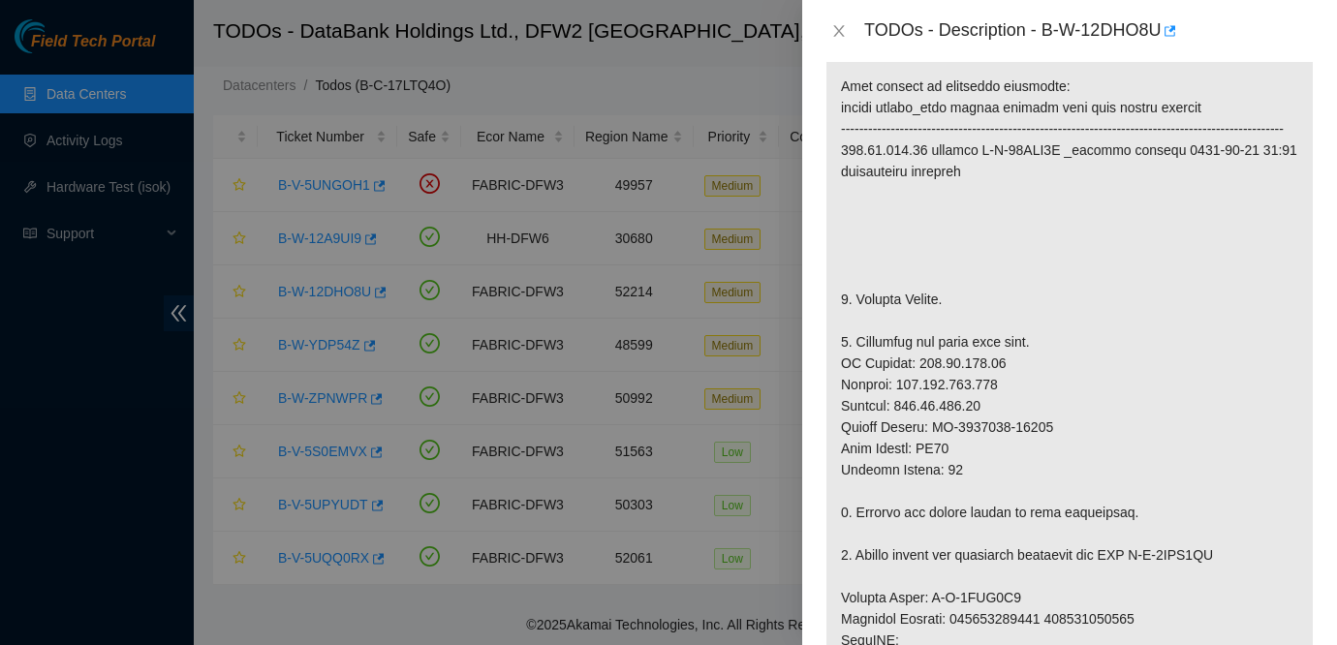
scroll to position [0, 0]
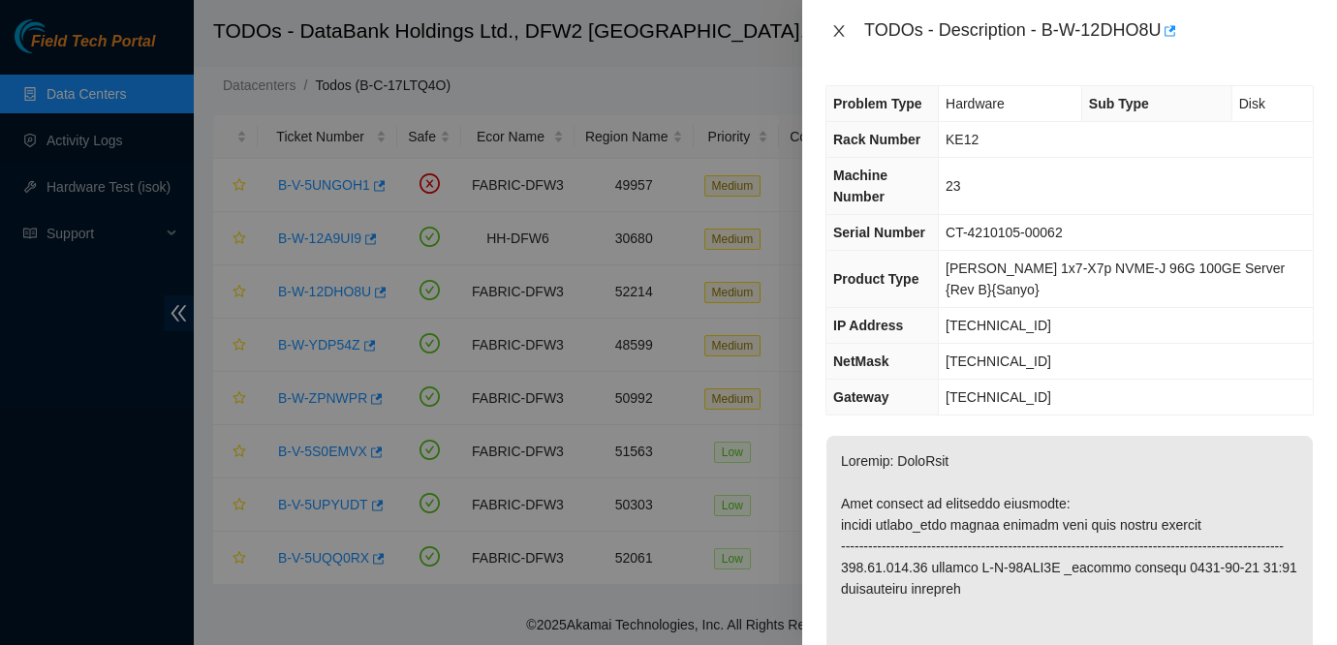
click at [834, 28] on icon "close" at bounding box center [840, 31] width 16 height 16
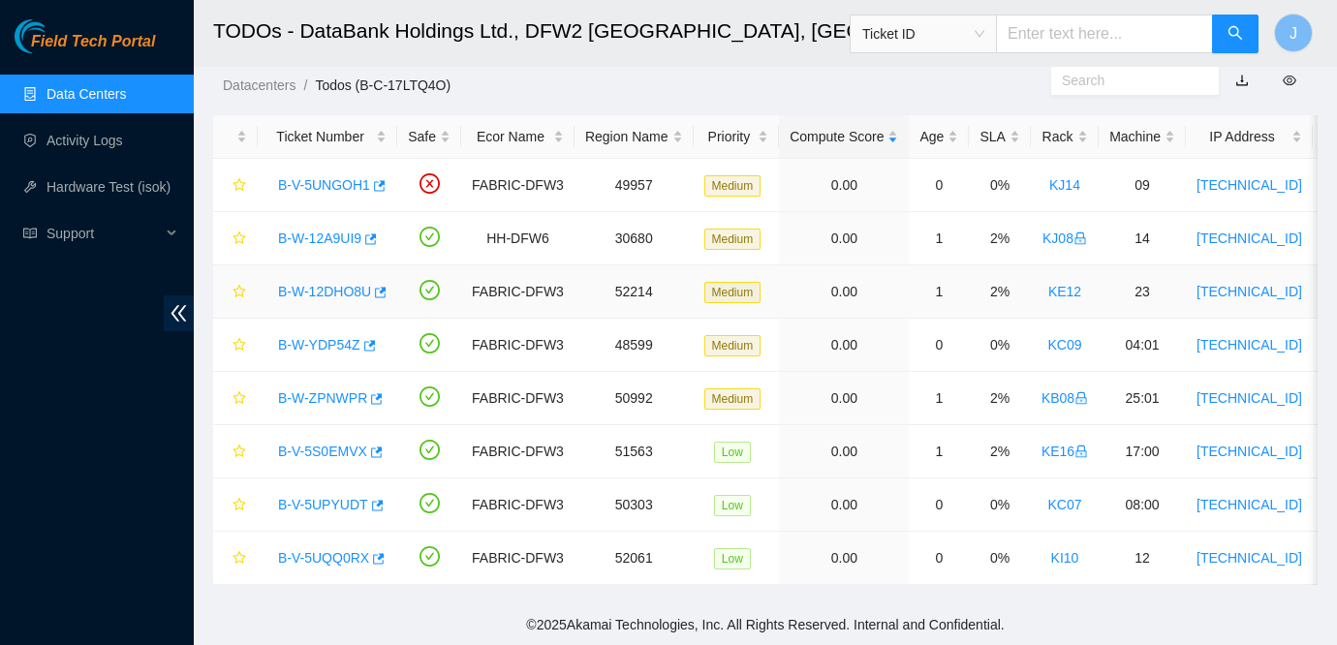
click at [329, 291] on link "B-W-12DHO8U" at bounding box center [324, 292] width 93 height 16
